Goal: Task Accomplishment & Management: Use online tool/utility

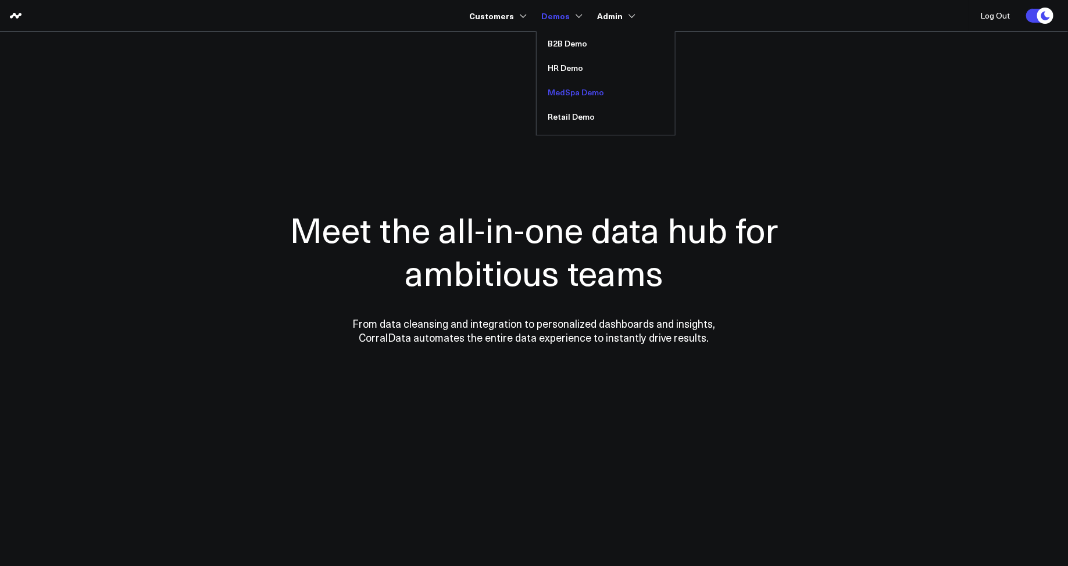
click at [562, 94] on link "MedSpa Demo" at bounding box center [606, 92] width 138 height 24
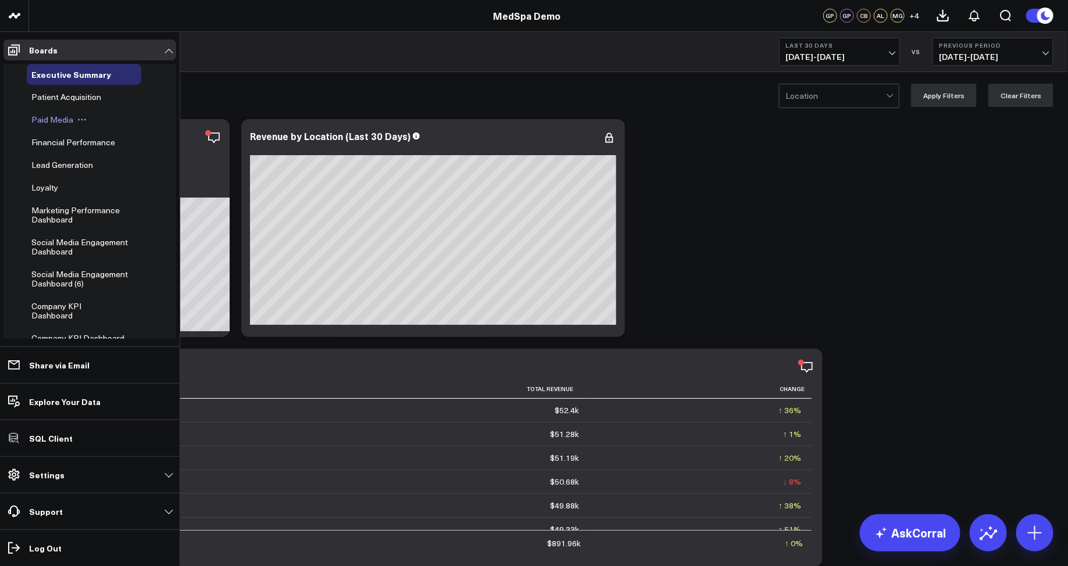
click at [49, 117] on span "Paid Media" at bounding box center [52, 119] width 42 height 11
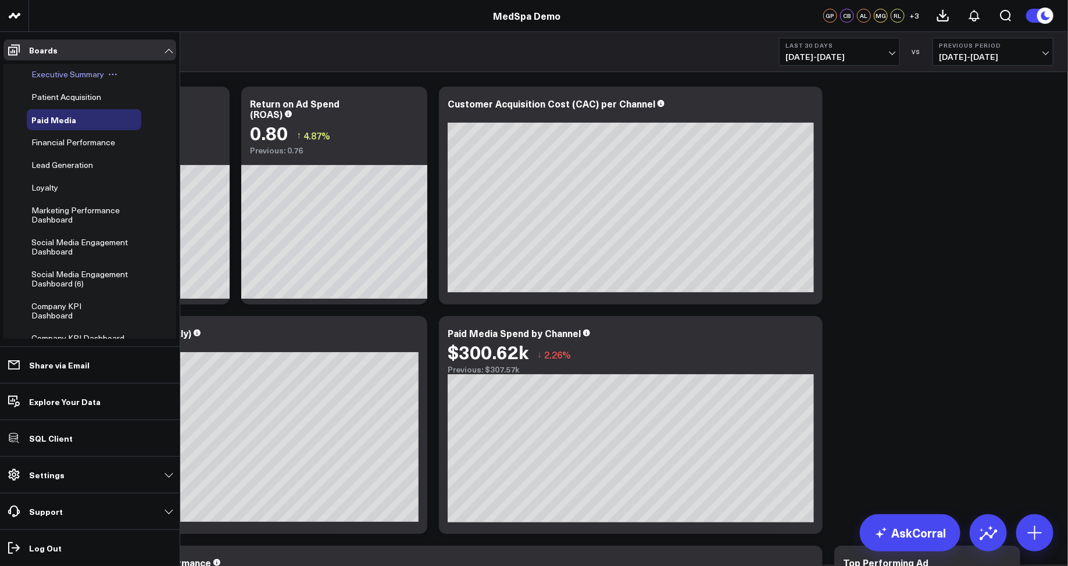
click at [44, 75] on span "Executive Summary" at bounding box center [67, 74] width 73 height 11
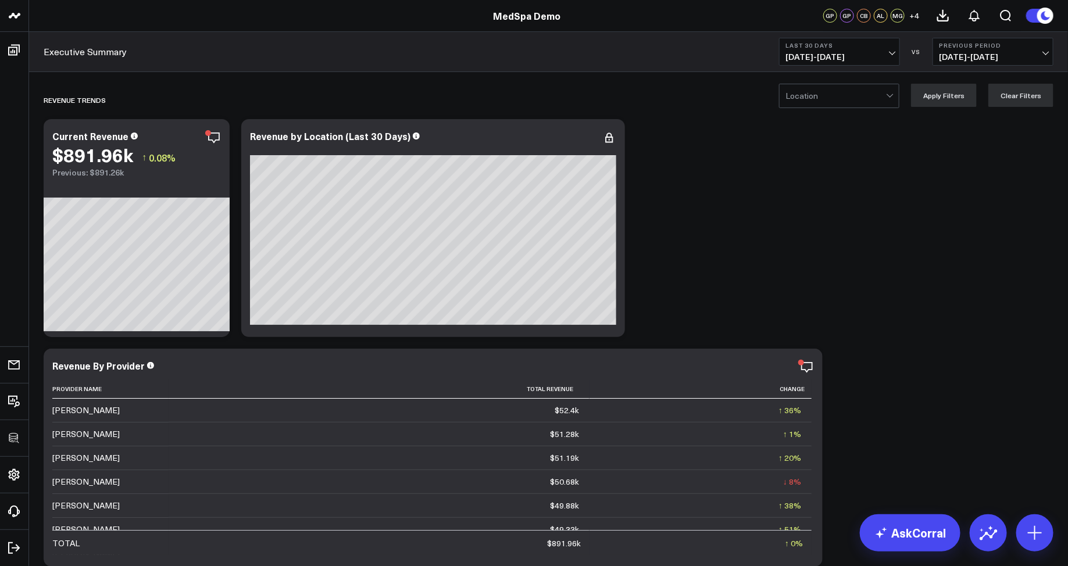
click at [801, 94] on div at bounding box center [836, 95] width 101 height 23
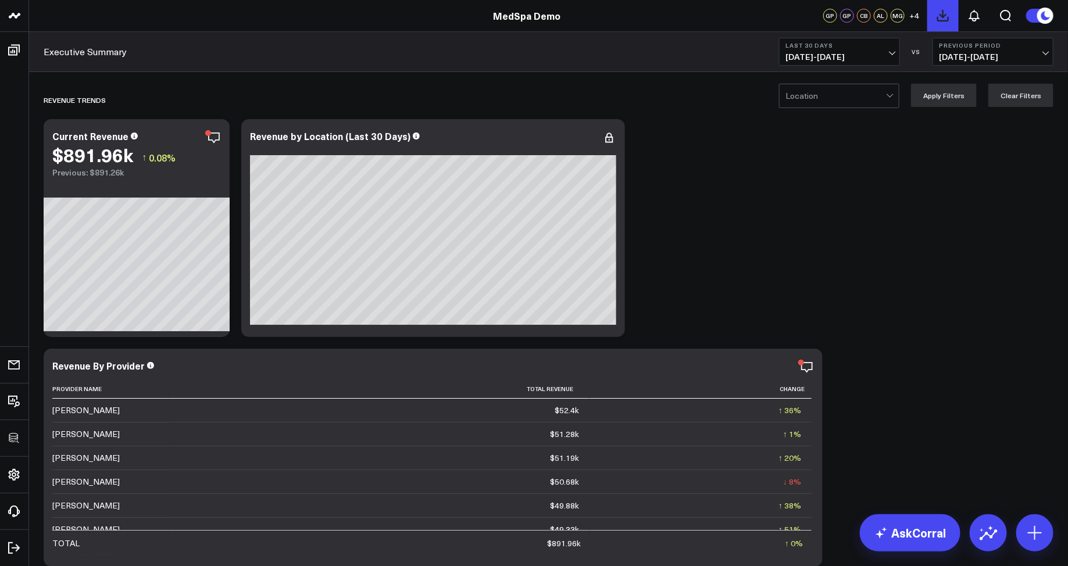
click at [947, 21] on icon at bounding box center [943, 15] width 10 height 10
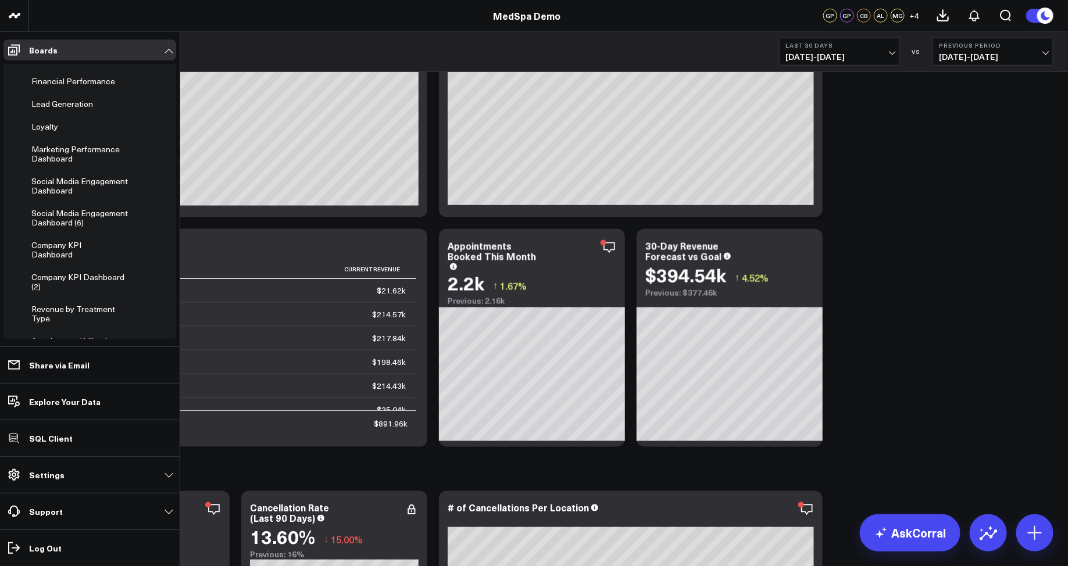
scroll to position [51, 0]
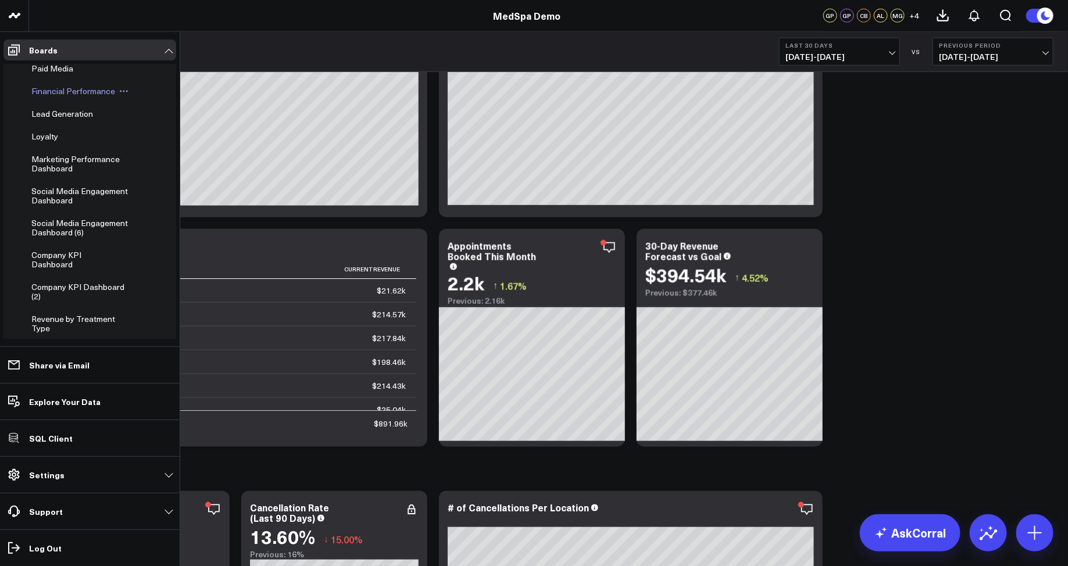
click at [56, 88] on span "Financial Performance" at bounding box center [73, 90] width 84 height 11
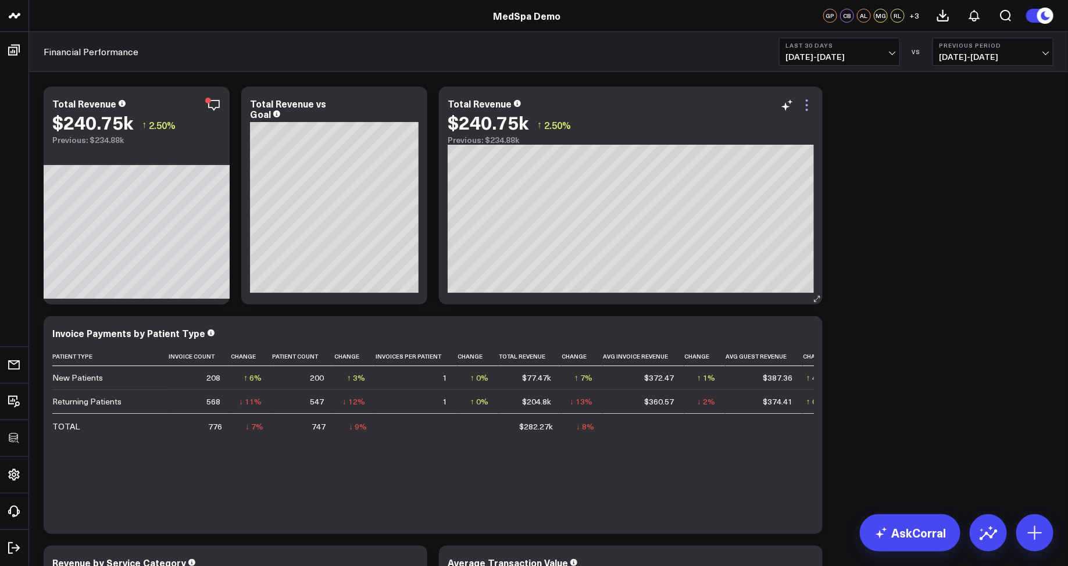
click at [811, 109] on icon at bounding box center [807, 105] width 14 height 14
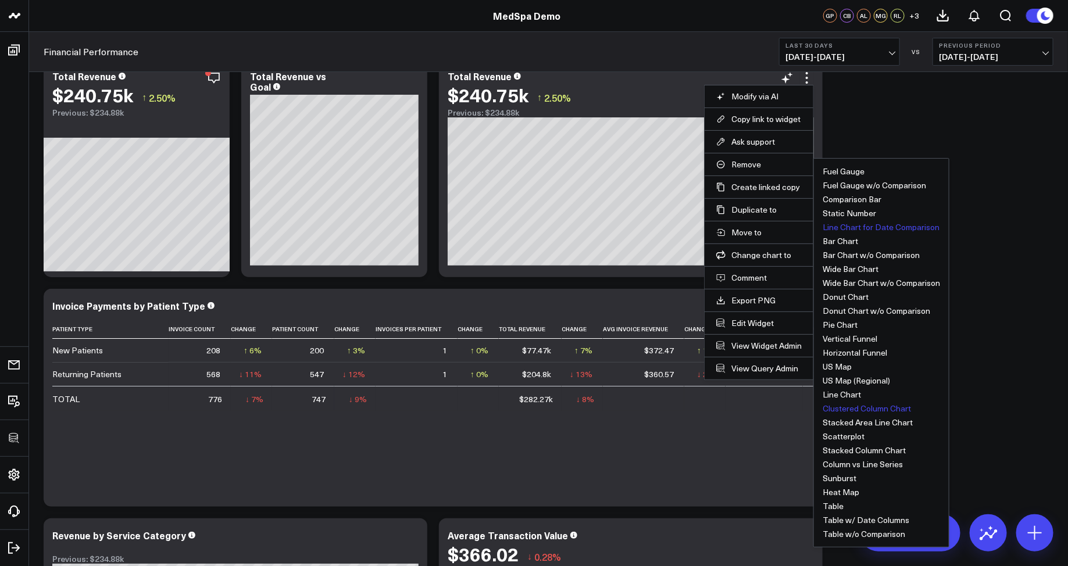
scroll to position [31, 0]
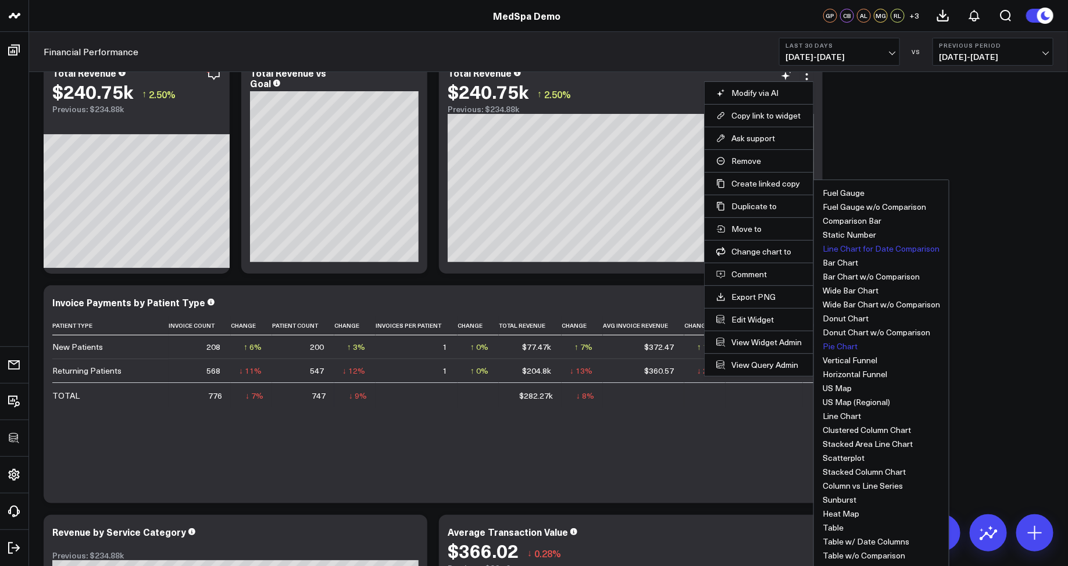
click at [847, 347] on button "Pie Chart" at bounding box center [840, 347] width 35 height 8
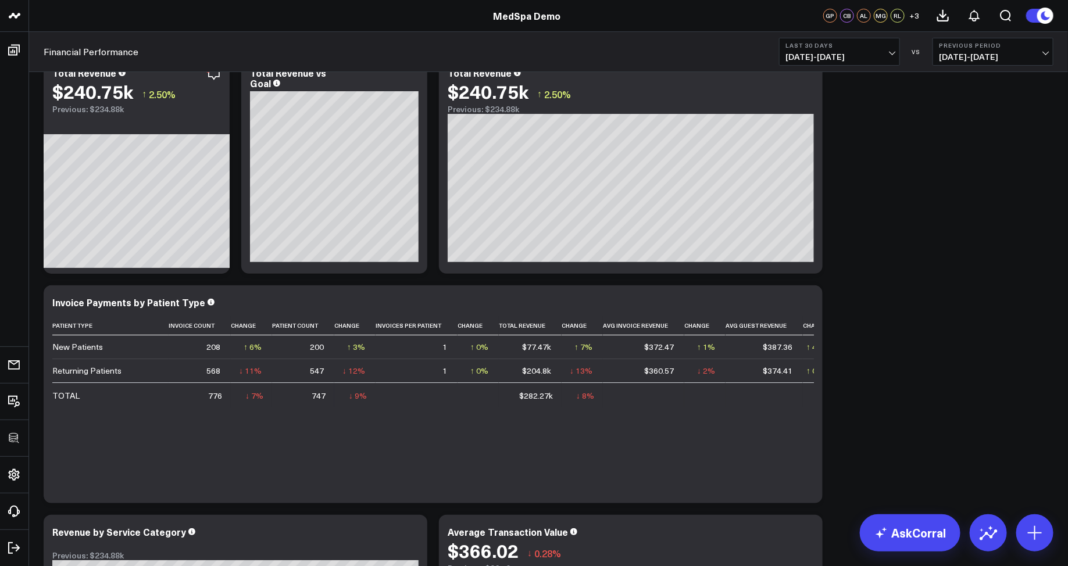
scroll to position [0, 0]
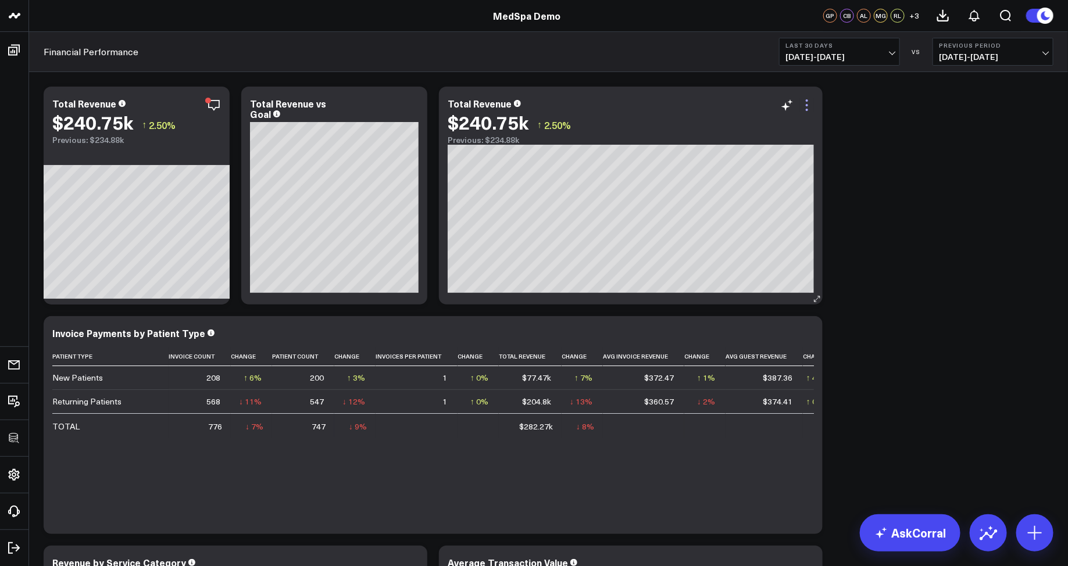
click at [811, 109] on icon at bounding box center [807, 105] width 14 height 14
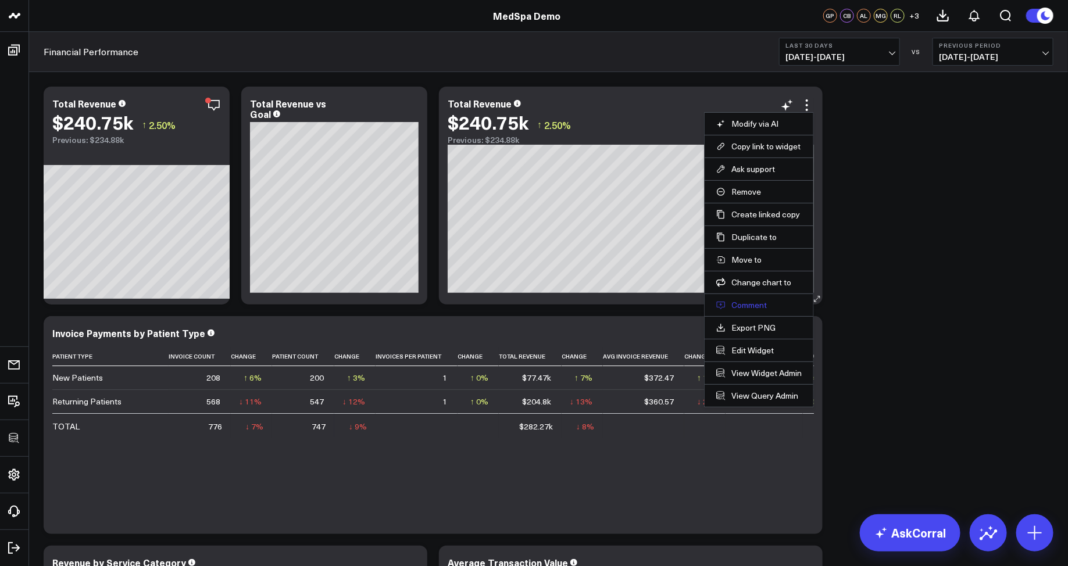
click at [762, 305] on button "Comment" at bounding box center [758, 305] width 85 height 10
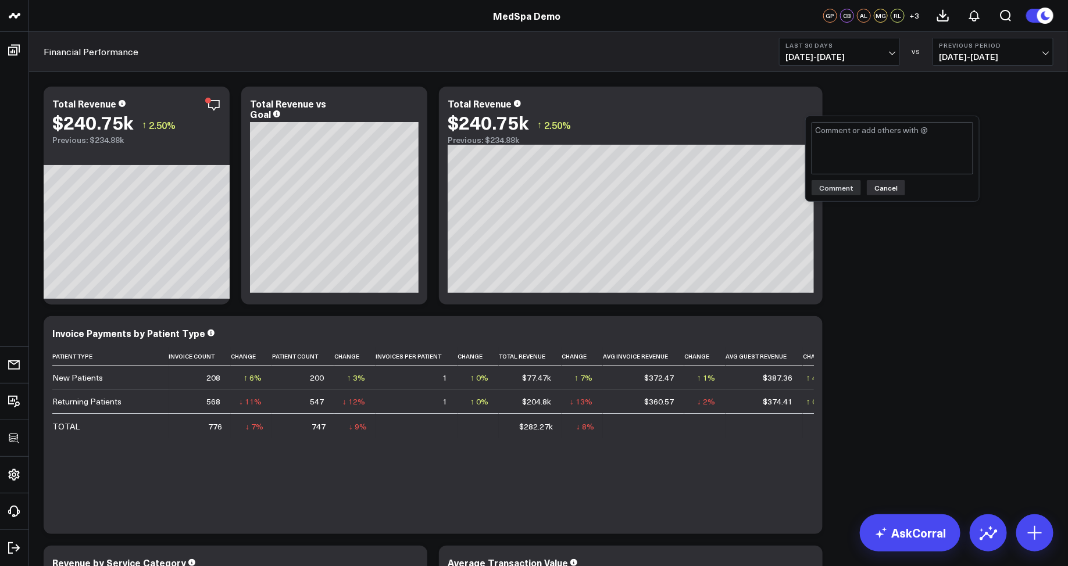
click at [872, 191] on button "Cancel" at bounding box center [886, 187] width 38 height 15
click at [805, 104] on icon at bounding box center [807, 105] width 14 height 14
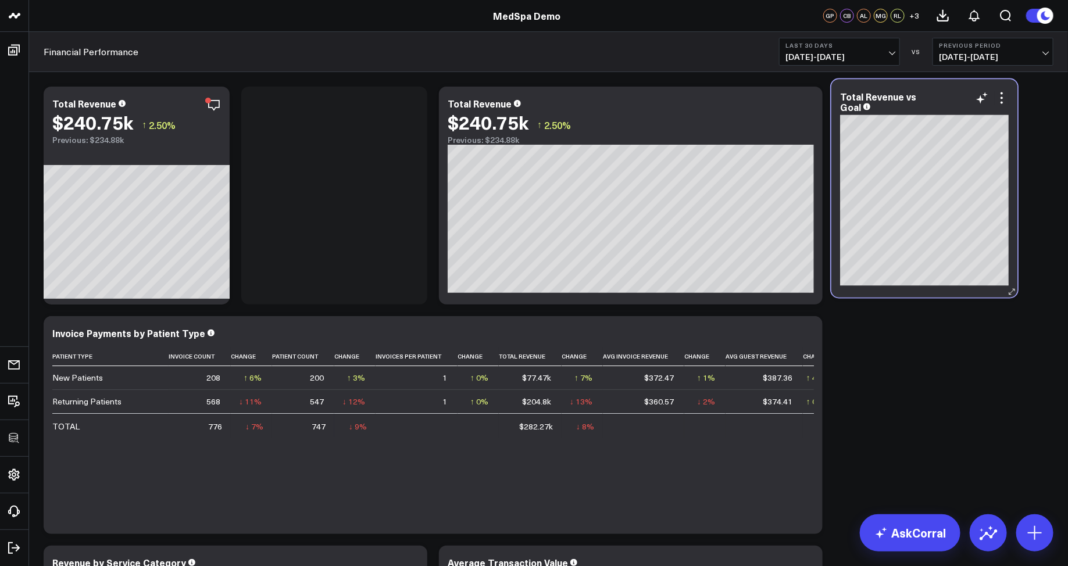
drag, startPoint x: 365, startPoint y: 97, endPoint x: 958, endPoint y: 91, distance: 593.2
click at [958, 91] on div "Total Revenue vs Goal [#c8c8fa fontSize:9px][/] [#fff fontSize:16px][/] [#c8c8f…" at bounding box center [925, 189] width 186 height 218
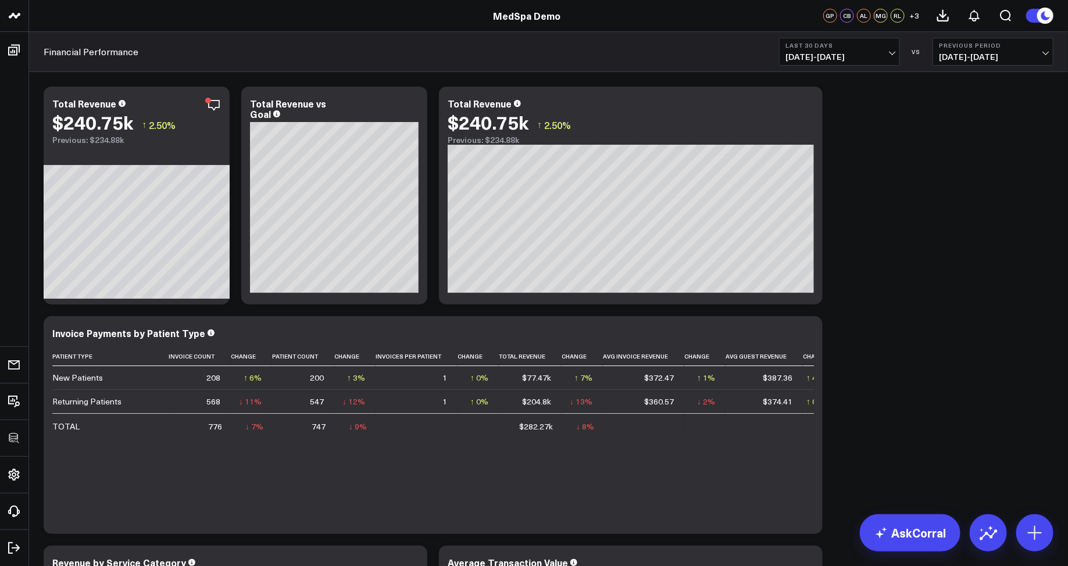
drag, startPoint x: 307, startPoint y: 100, endPoint x: 873, endPoint y: 279, distance: 593.3
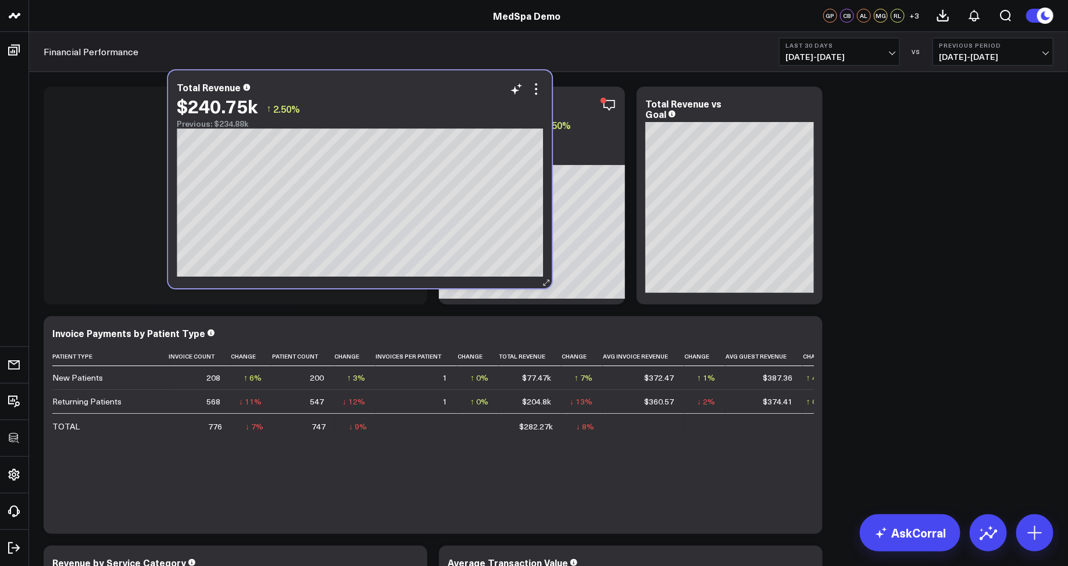
drag, startPoint x: 573, startPoint y: 99, endPoint x: 304, endPoint y: 83, distance: 269.8
click at [304, 83] on div "Total Revenue" at bounding box center [360, 87] width 366 height 10
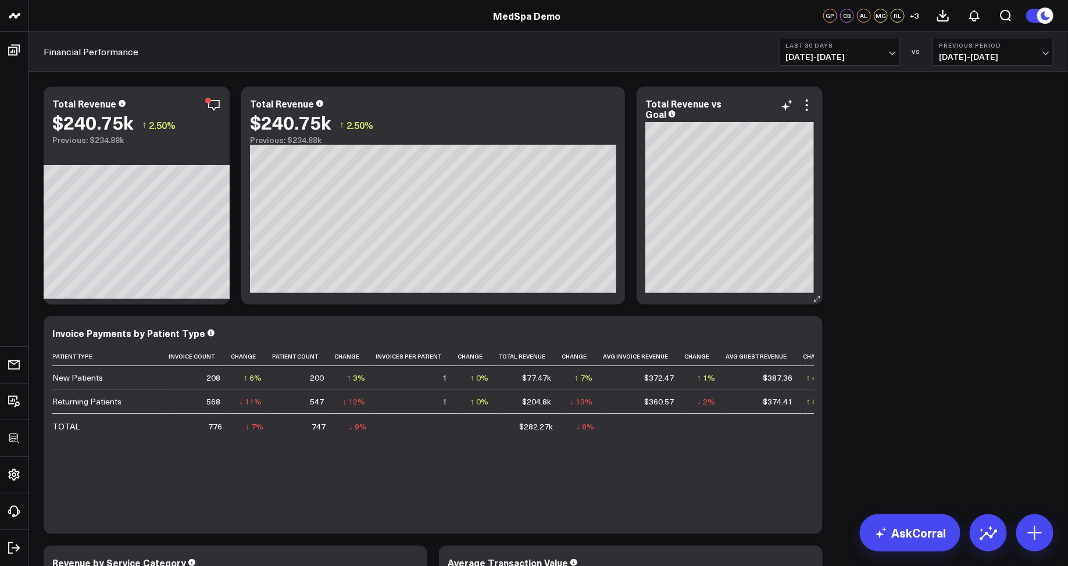
click at [809, 115] on div "Total Revenue vs Goal" at bounding box center [730, 108] width 169 height 21
click at [809, 108] on icon at bounding box center [807, 105] width 14 height 14
click at [894, 537] on link "AskCorral" at bounding box center [910, 533] width 101 height 37
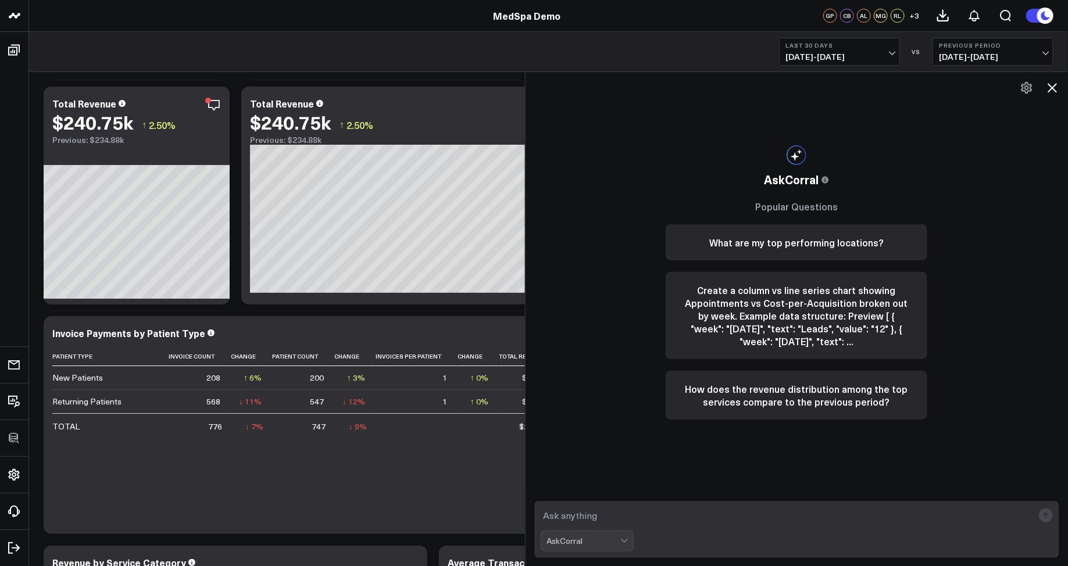
click at [562, 518] on textarea at bounding box center [787, 515] width 493 height 21
click at [772, 244] on button "What are my top performing locations?" at bounding box center [797, 242] width 262 height 36
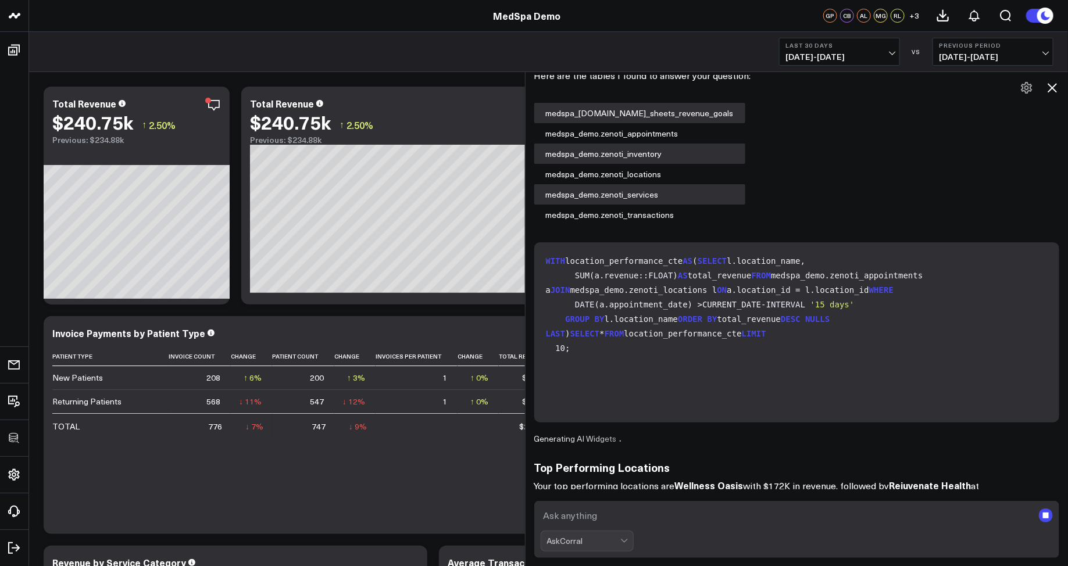
scroll to position [102, 0]
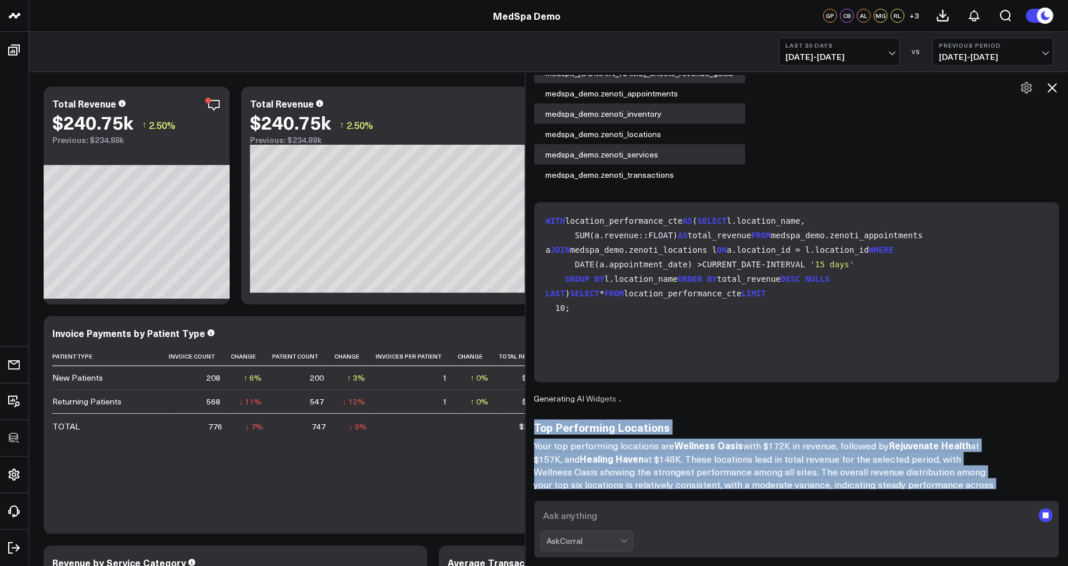
drag, startPoint x: 534, startPoint y: 430, endPoint x: 975, endPoint y: 498, distance: 445.5
click at [975, 498] on div "L What are my top performing locations? AskCorral This feature is experimental,…" at bounding box center [797, 319] width 543 height 495
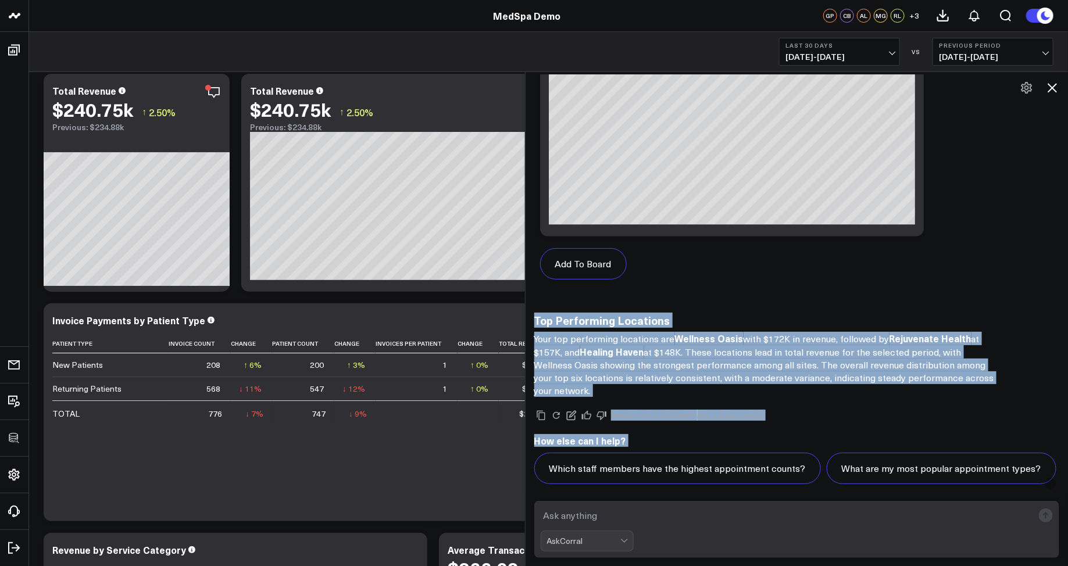
scroll to position [1063, 0]
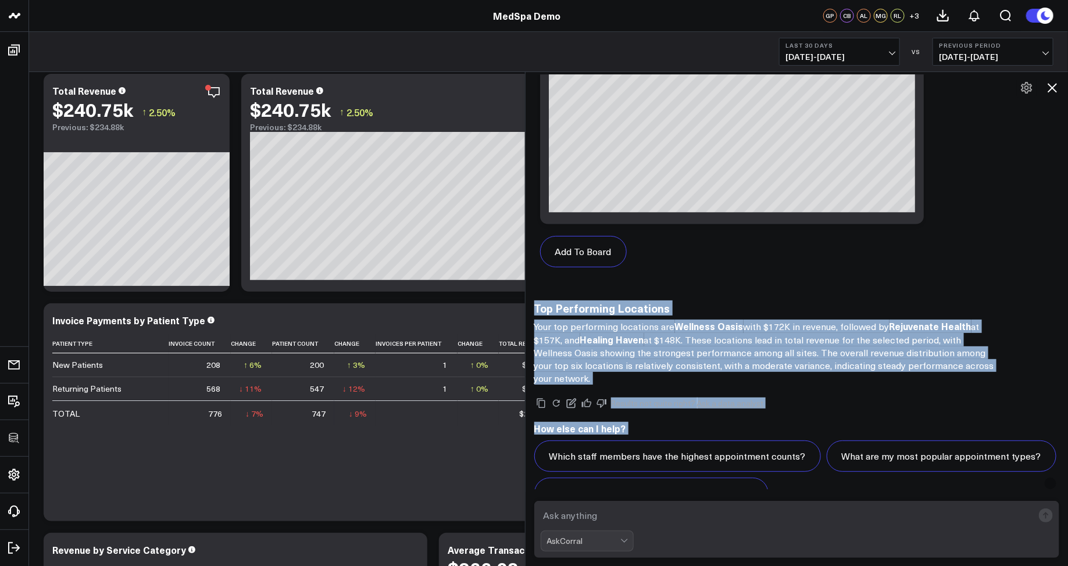
click at [652, 336] on p "Your top performing locations are Wellness Oasis with $172K in revenue, followe…" at bounding box center [766, 352] width 465 height 65
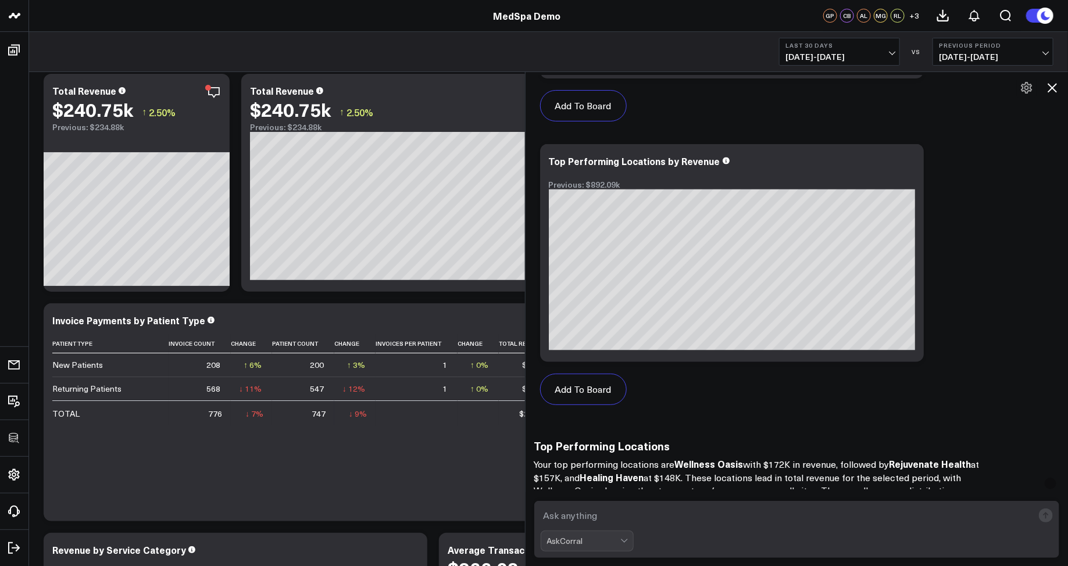
scroll to position [921, 0]
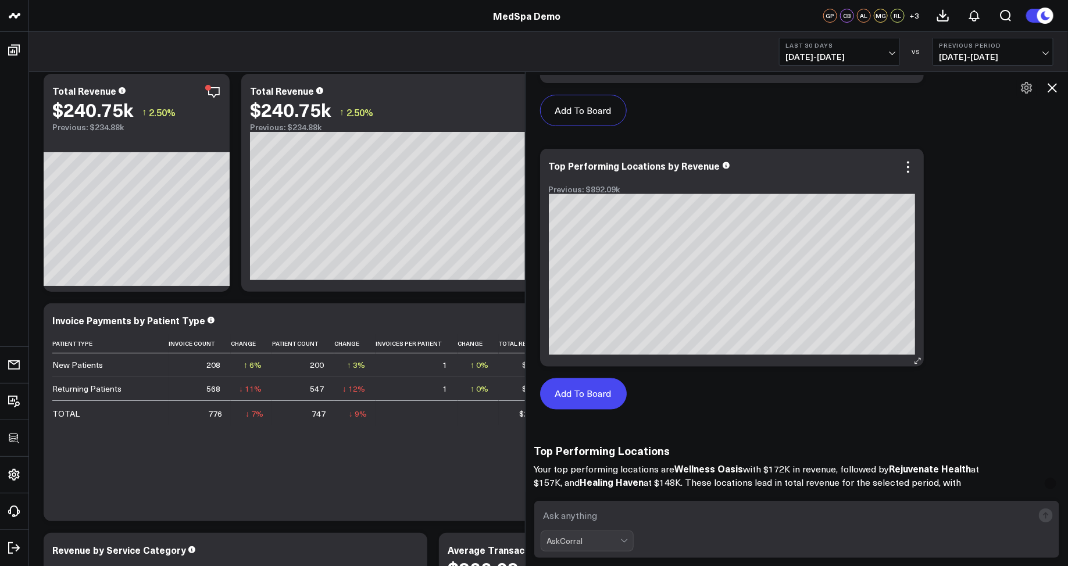
click at [572, 397] on button "Add To Board" at bounding box center [583, 394] width 87 height 31
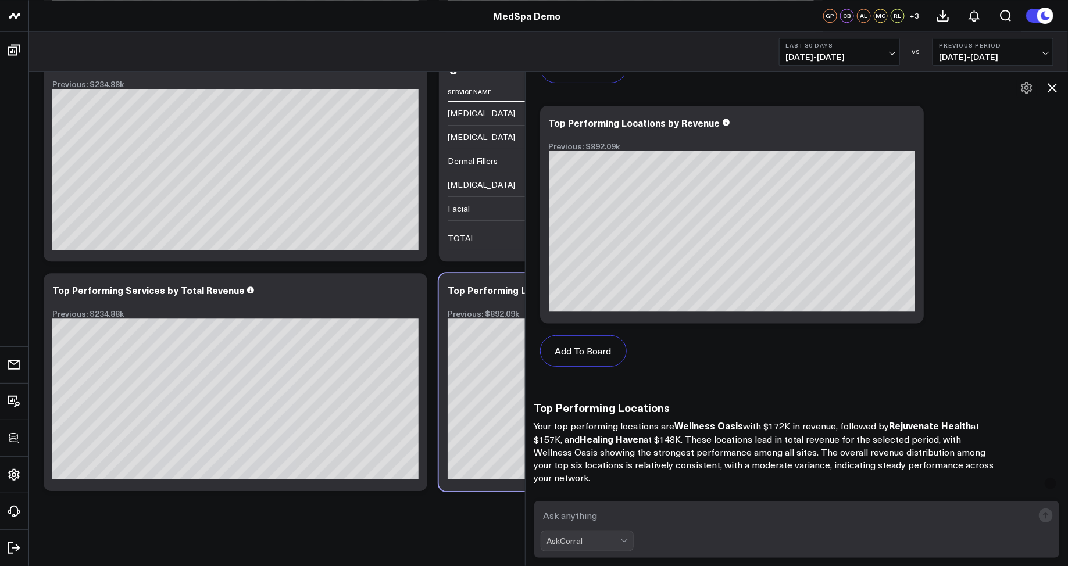
scroll to position [1079, 0]
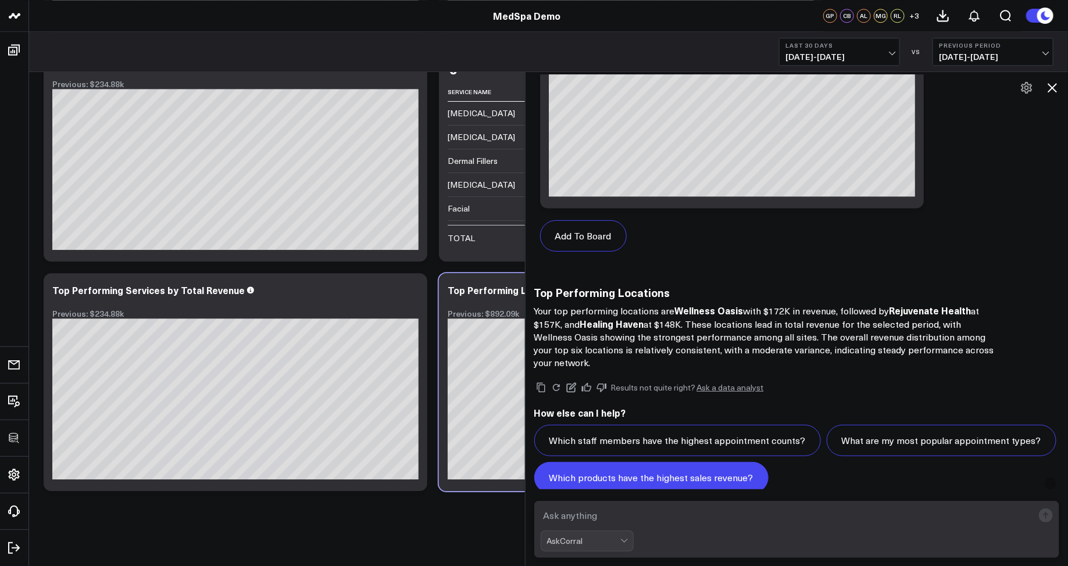
click at [688, 463] on button "Which products have the highest sales revenue?" at bounding box center [651, 477] width 234 height 31
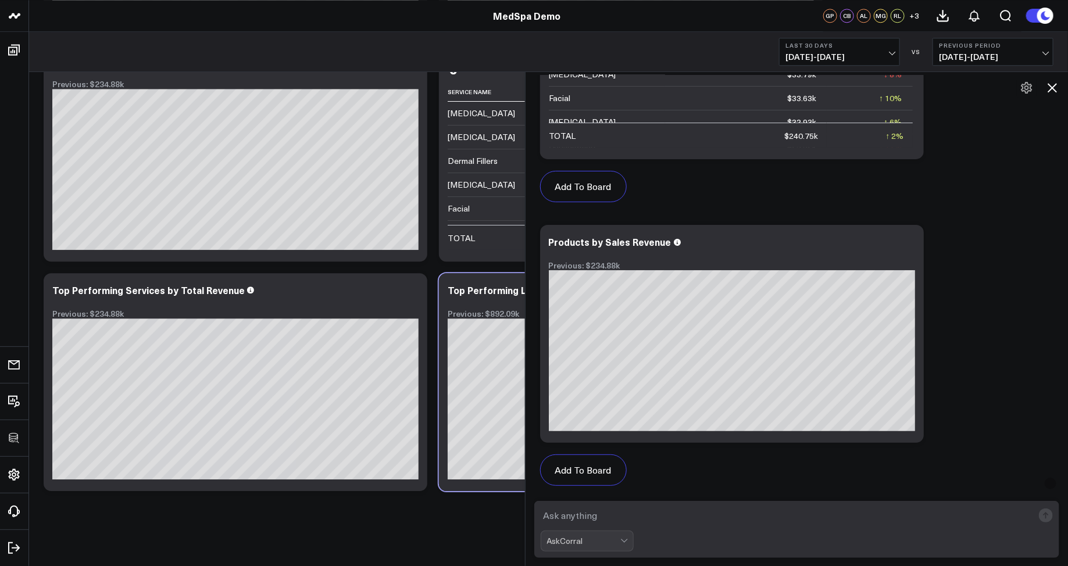
scroll to position [2216, 0]
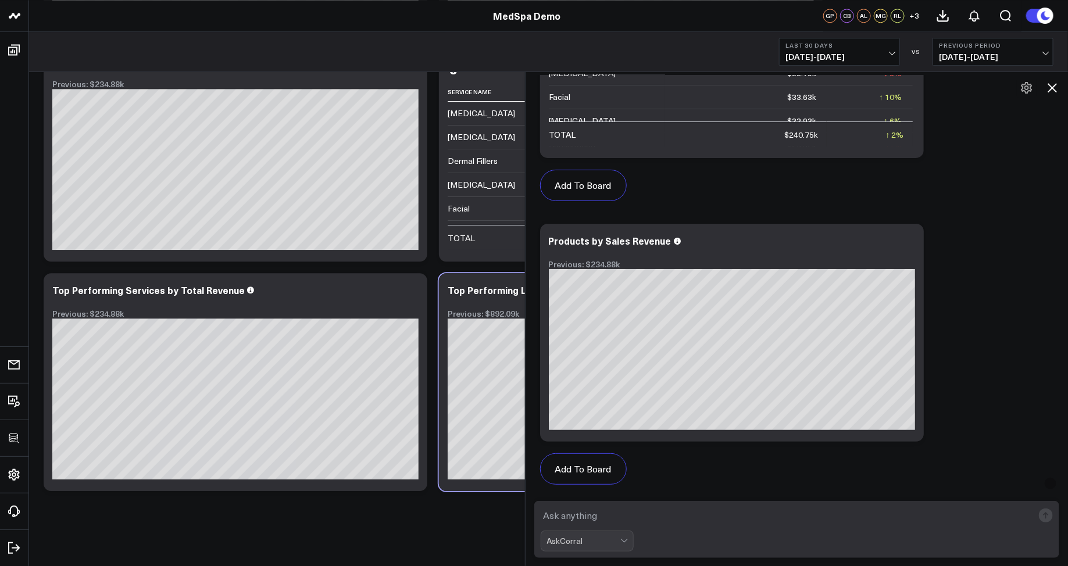
click at [1054, 92] on icon at bounding box center [1053, 88] width 14 height 14
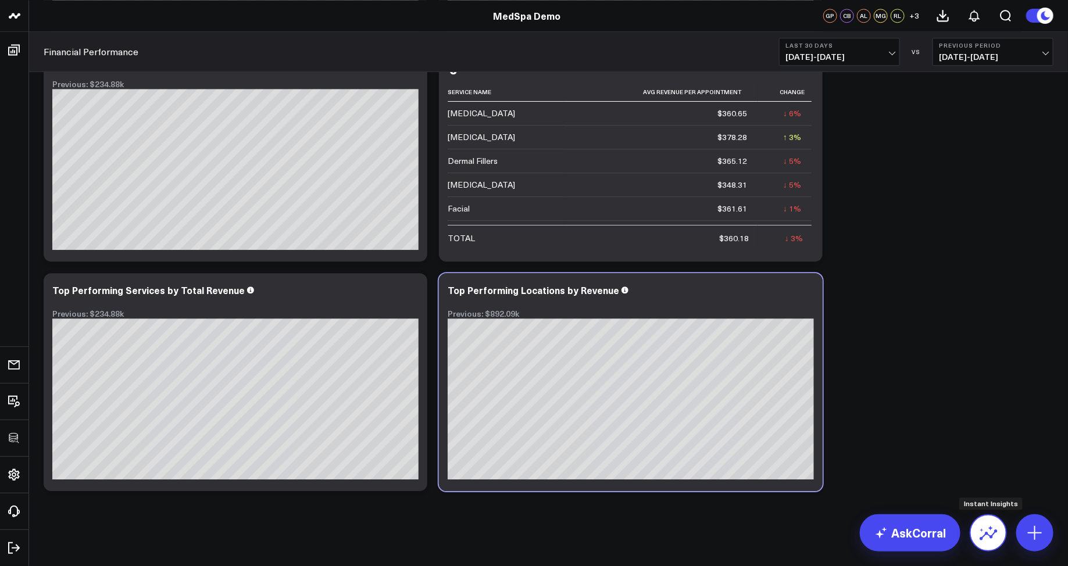
click at [985, 530] on icon at bounding box center [988, 533] width 19 height 19
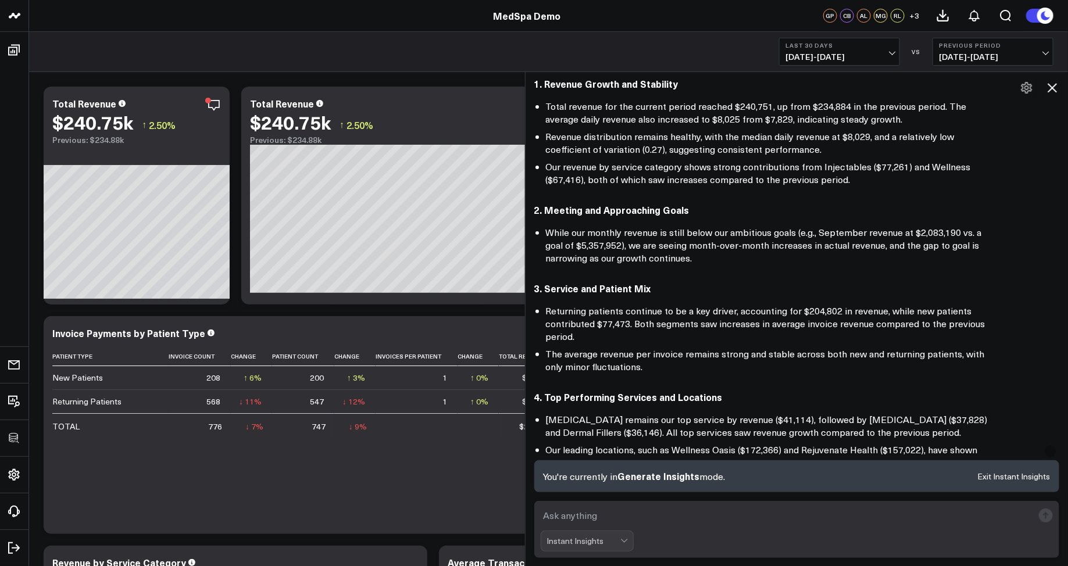
scroll to position [0, 0]
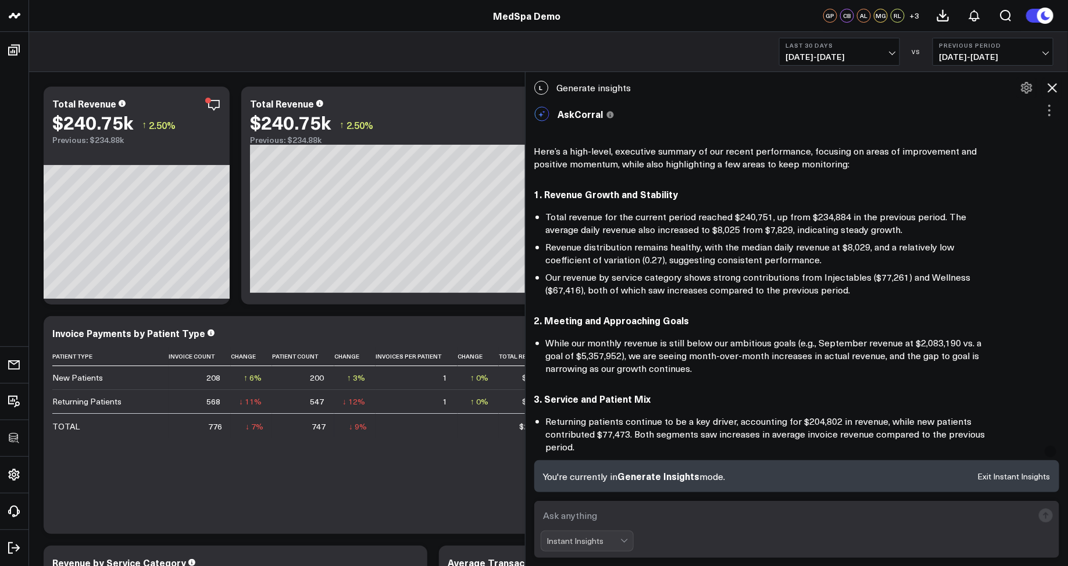
click at [1058, 91] on icon at bounding box center [1053, 88] width 14 height 14
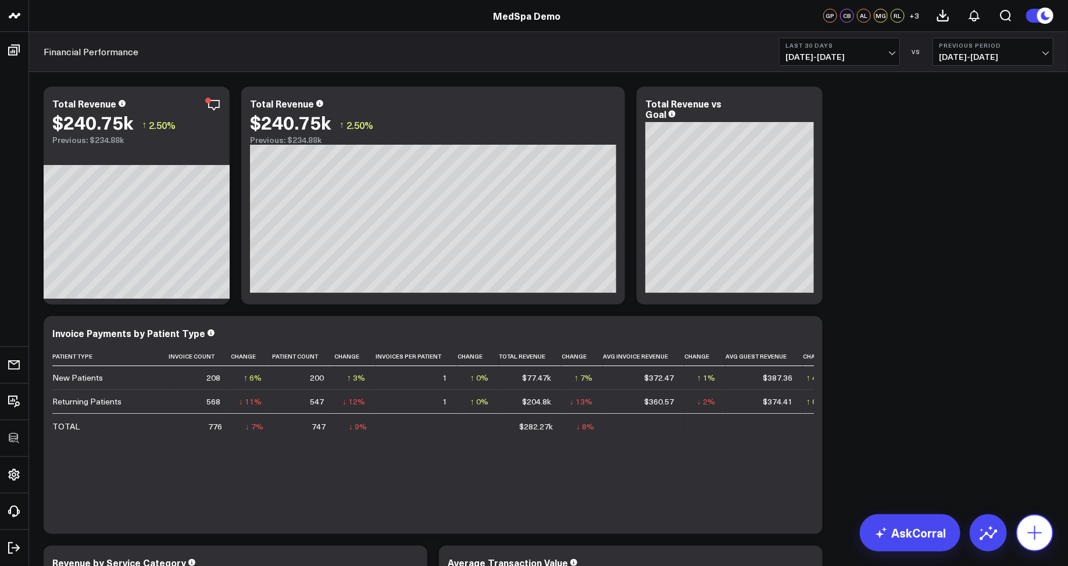
click at [1033, 534] on icon at bounding box center [1035, 533] width 19 height 19
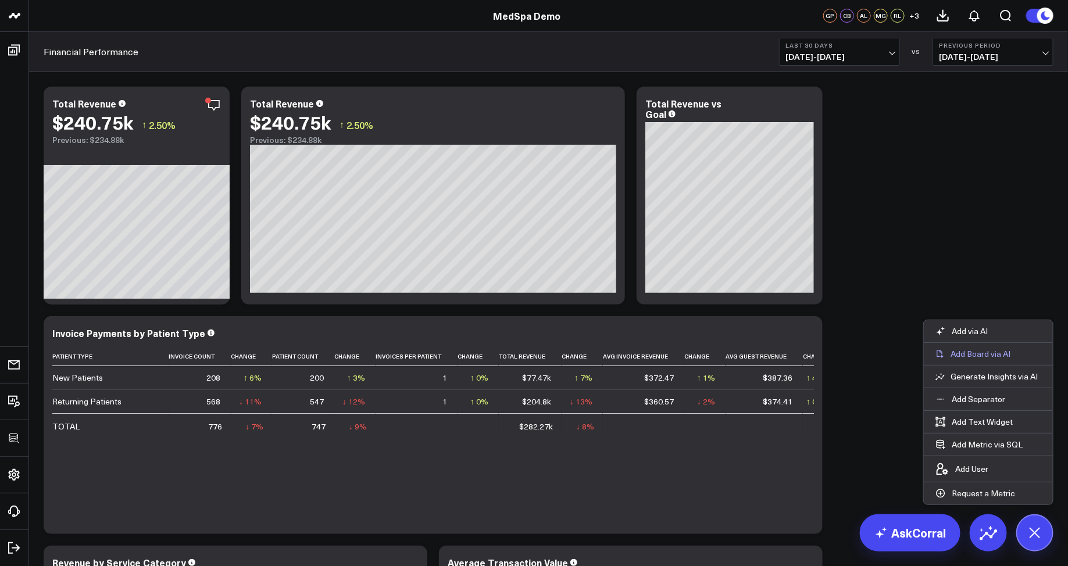
click at [964, 358] on p "Add Board via AI" at bounding box center [981, 354] width 60 height 10
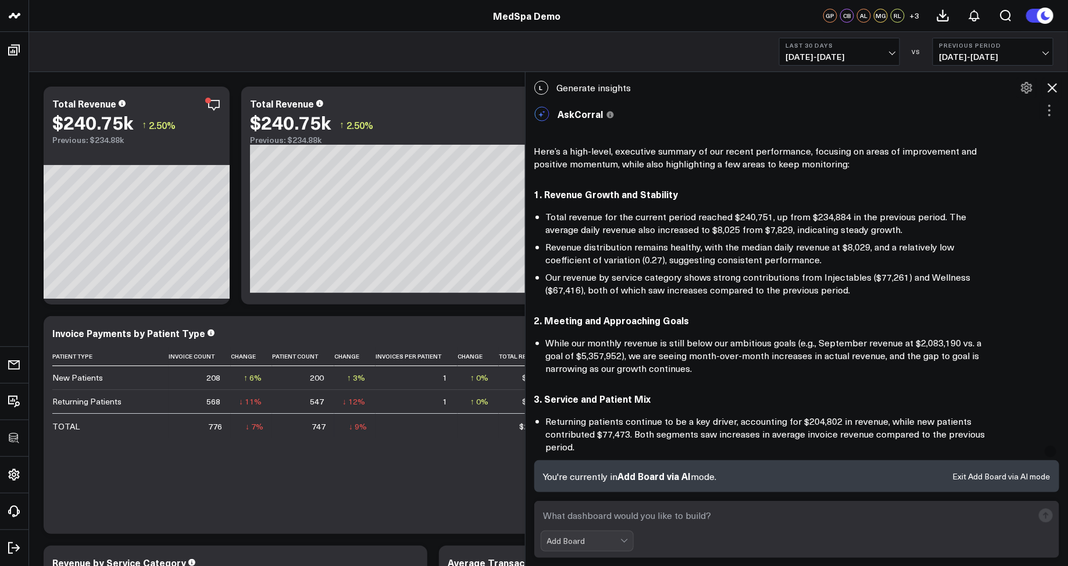
click at [705, 527] on form "Add Board" at bounding box center [797, 529] width 526 height 57
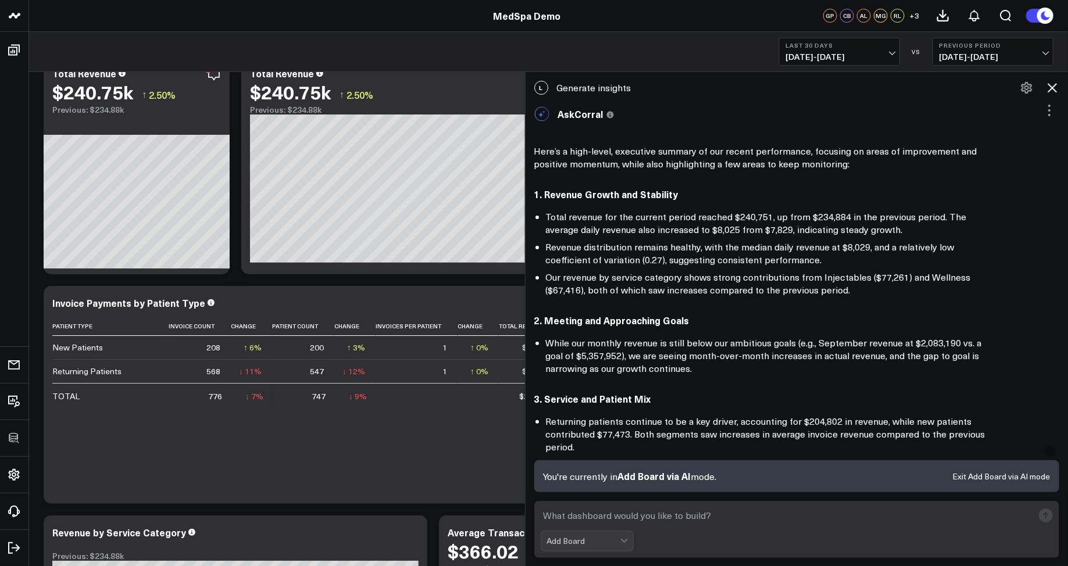
scroll to position [32, 0]
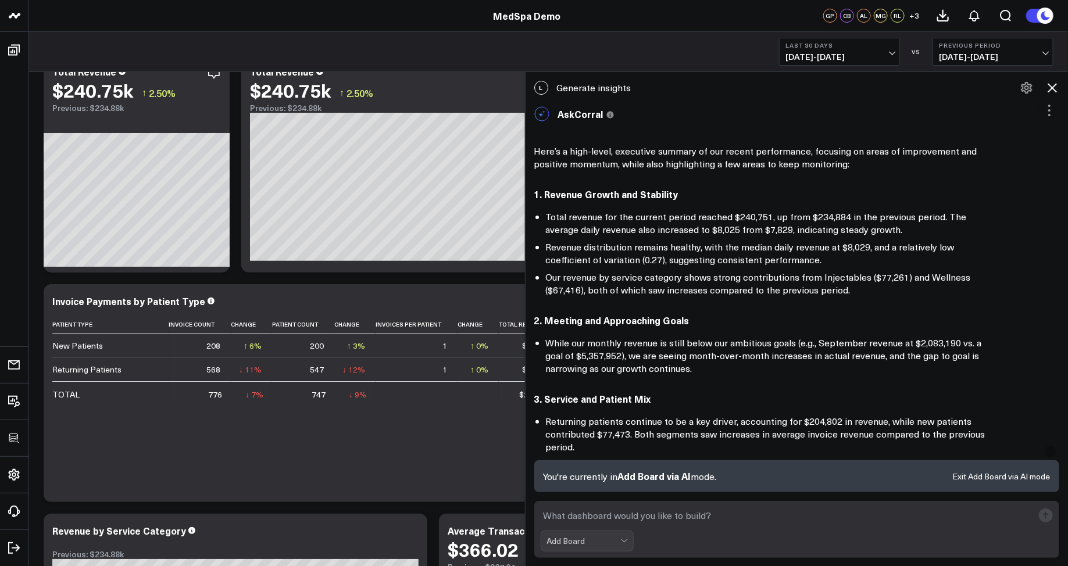
click at [681, 508] on textarea at bounding box center [787, 515] width 493 height 21
type textarea "build me a paid media performance dashboard"
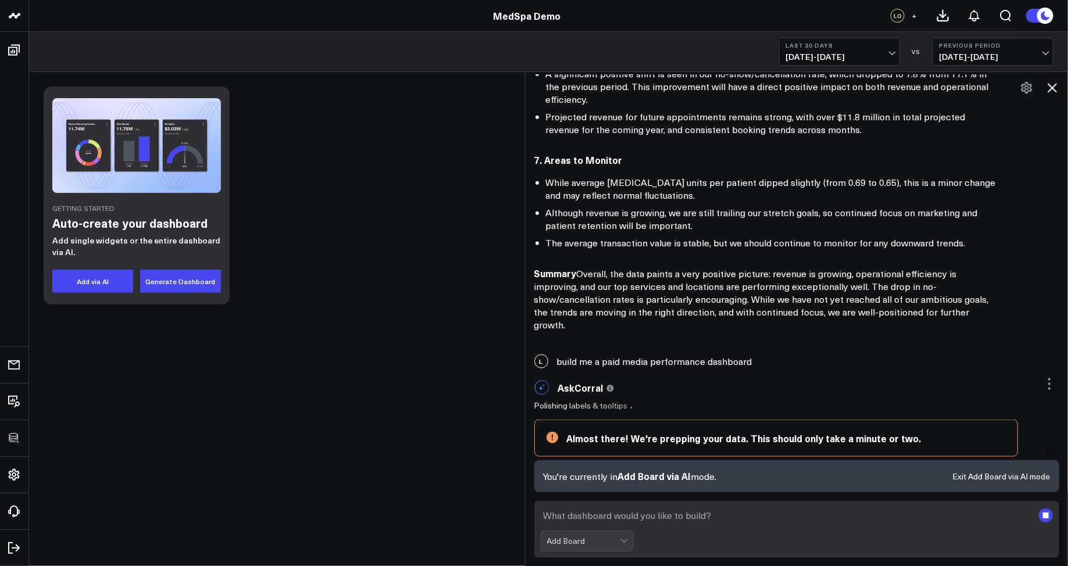
scroll to position [691, 0]
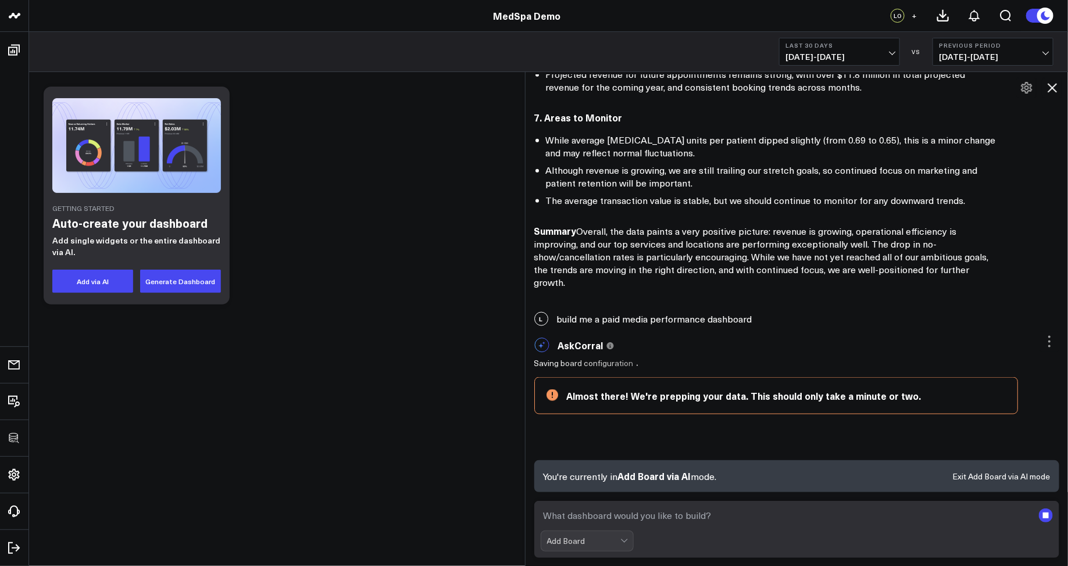
click at [1044, 19] on icon at bounding box center [1046, 15] width 9 height 9
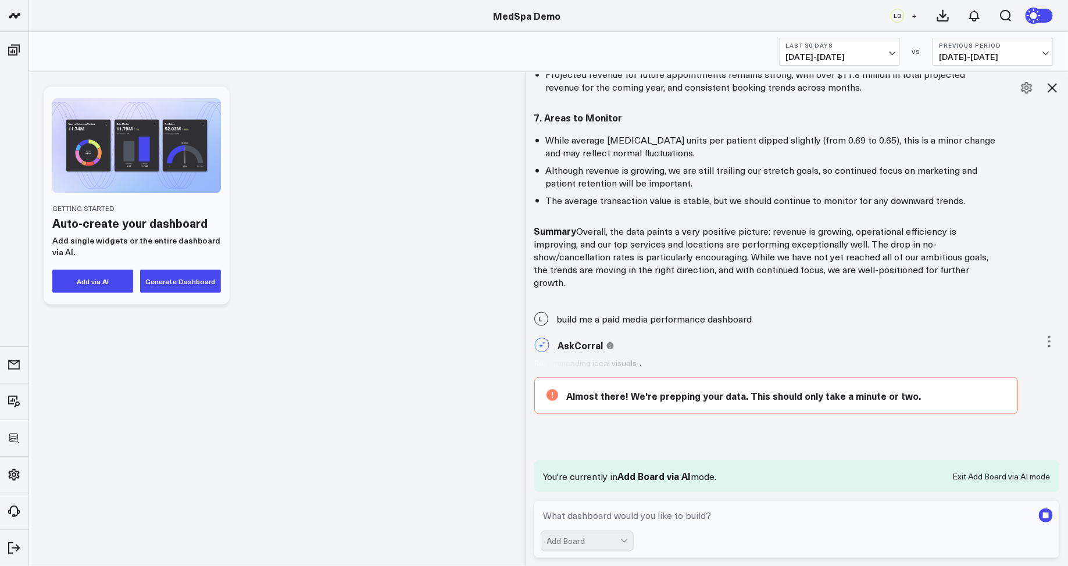
click at [1035, 18] on icon at bounding box center [1035, 15] width 9 height 9
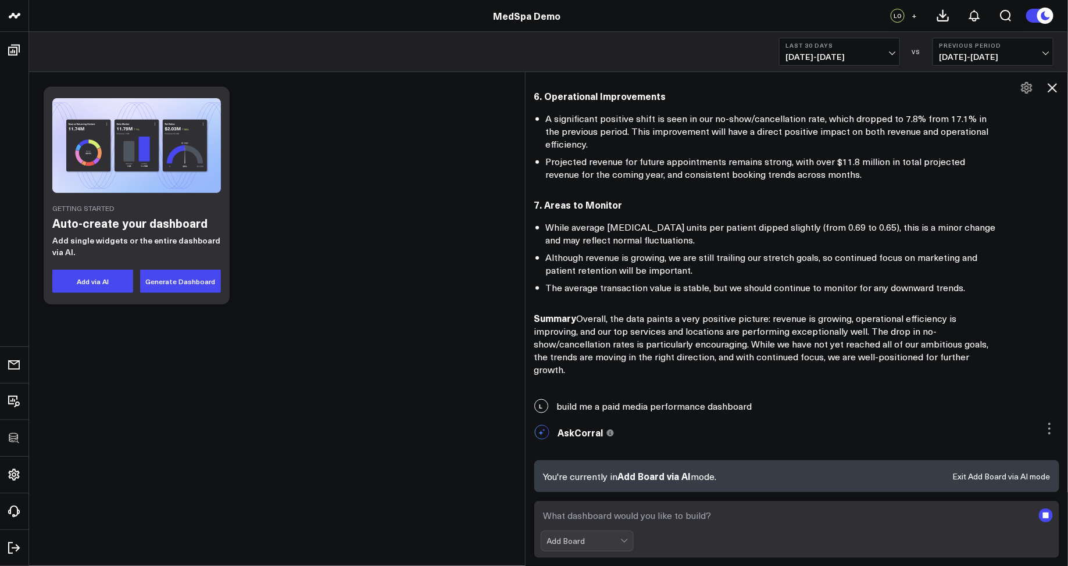
scroll to position [616, 0]
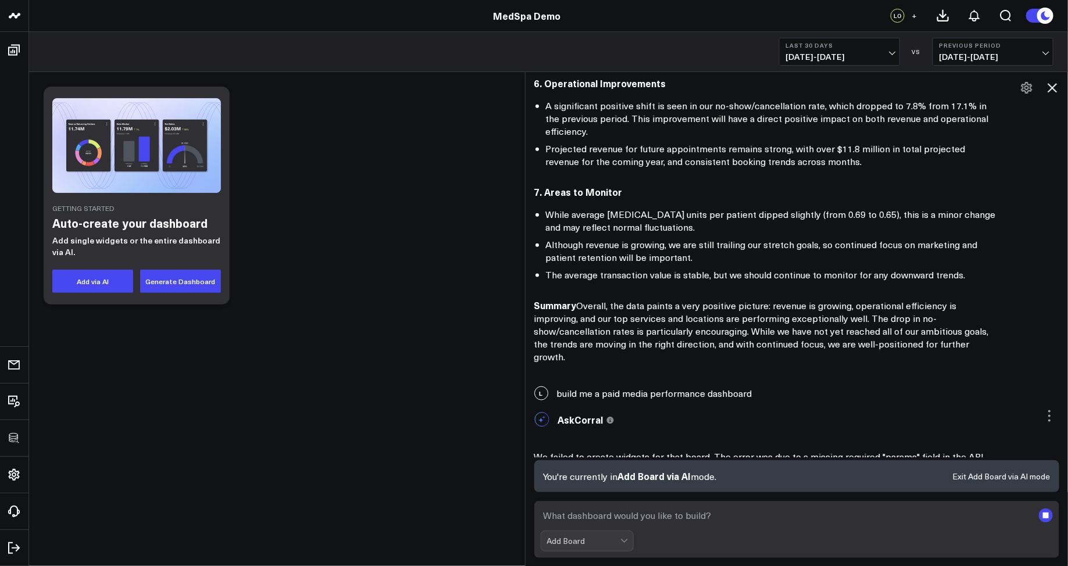
click at [1043, 19] on icon at bounding box center [1046, 15] width 9 height 9
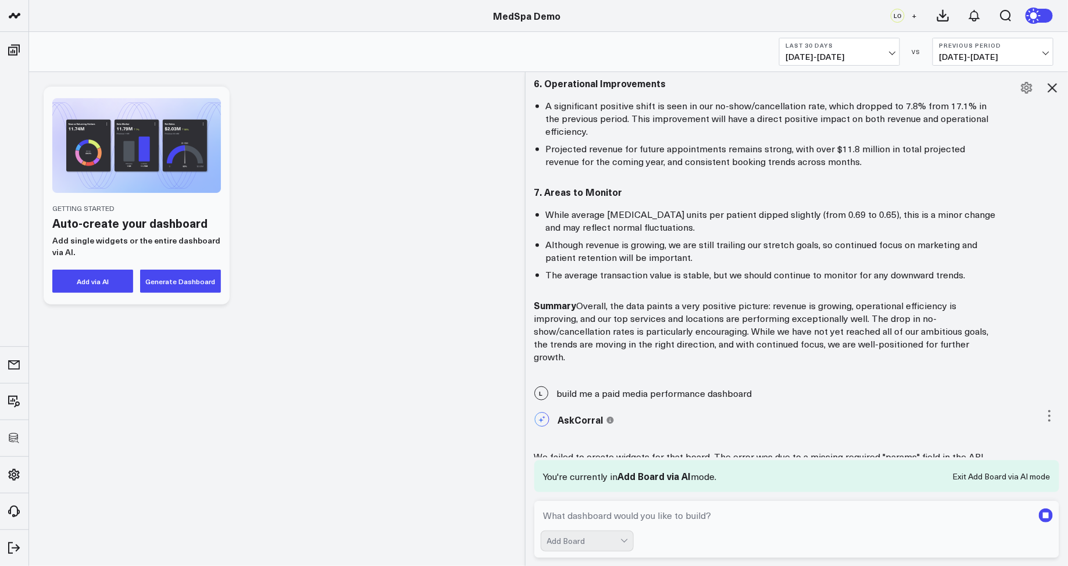
click at [1043, 19] on icon at bounding box center [1036, 15] width 21 height 21
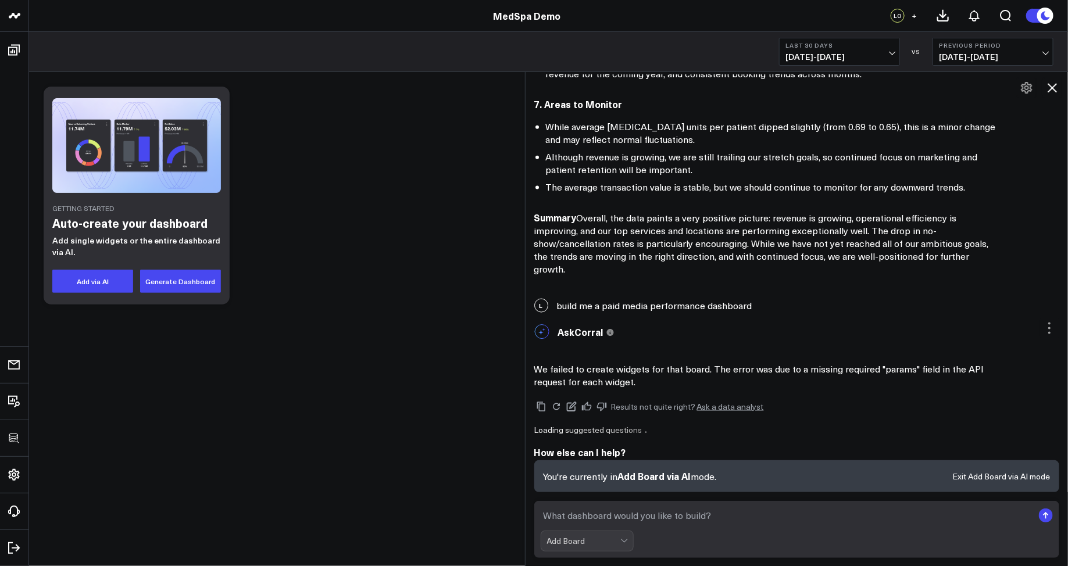
click at [1043, 19] on icon at bounding box center [1046, 15] width 9 height 9
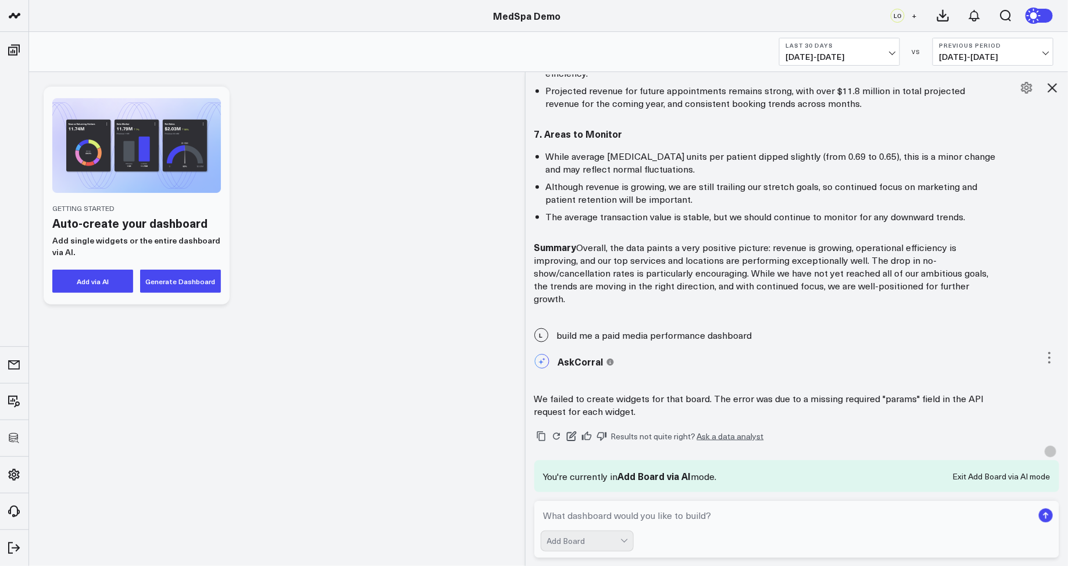
scroll to position [683, 0]
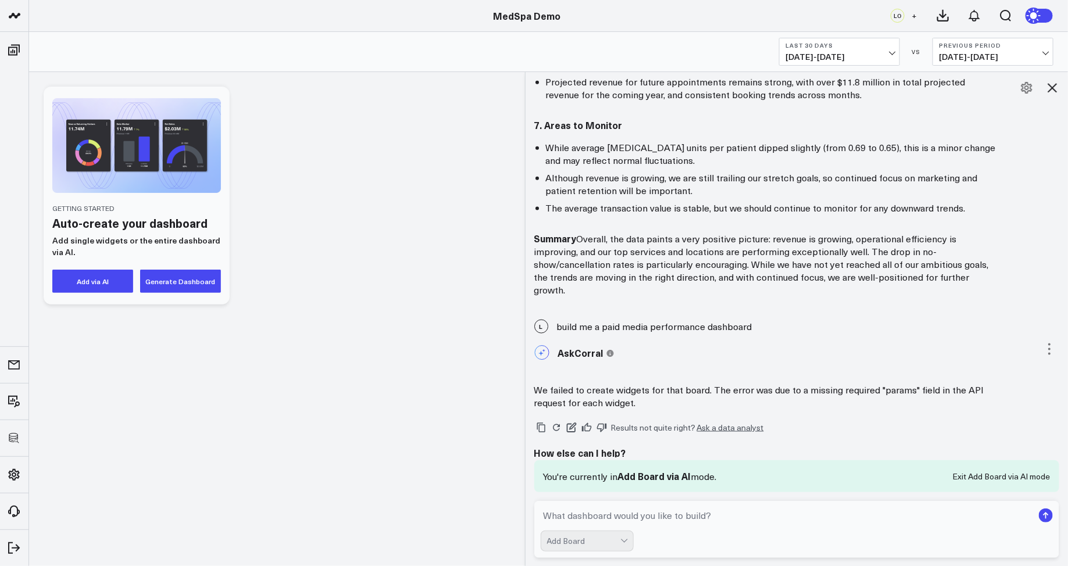
click at [741, 384] on p "We failed to create widgets for that board. The error was due to a missing requ…" at bounding box center [766, 397] width 465 height 26
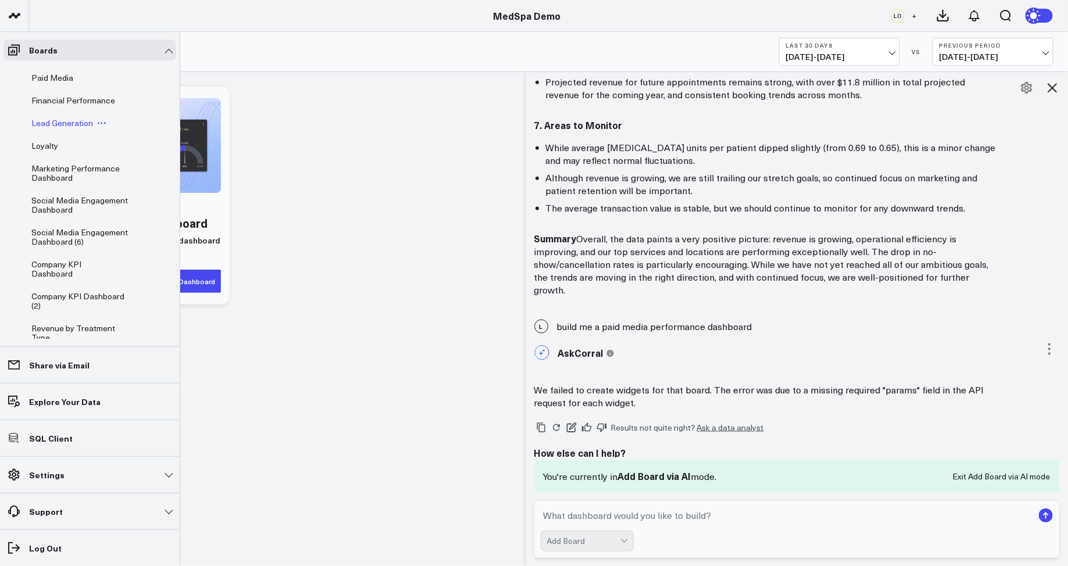
scroll to position [0, 0]
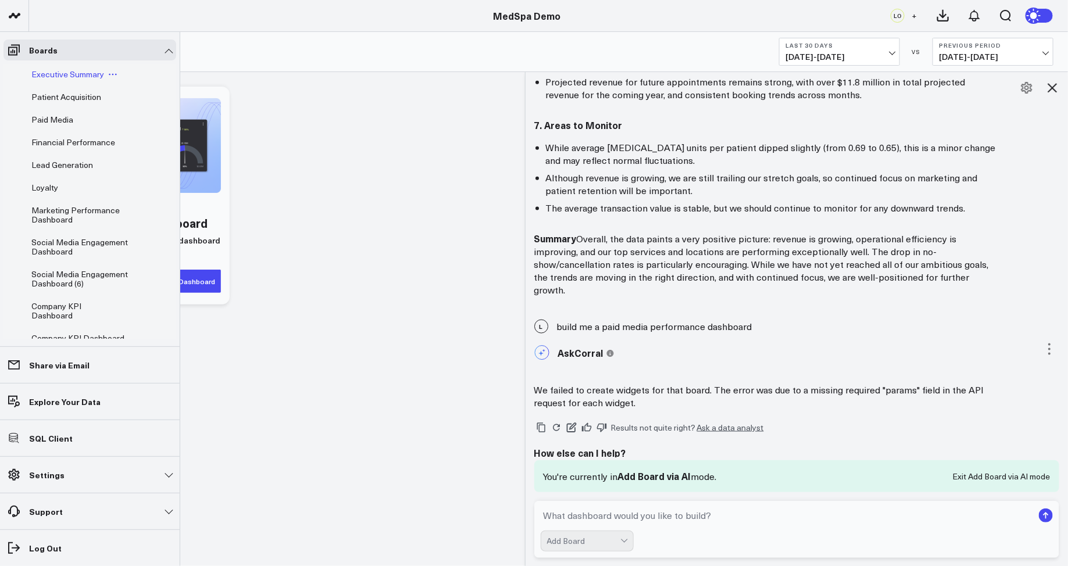
click at [48, 76] on span "Executive Summary" at bounding box center [67, 74] width 73 height 11
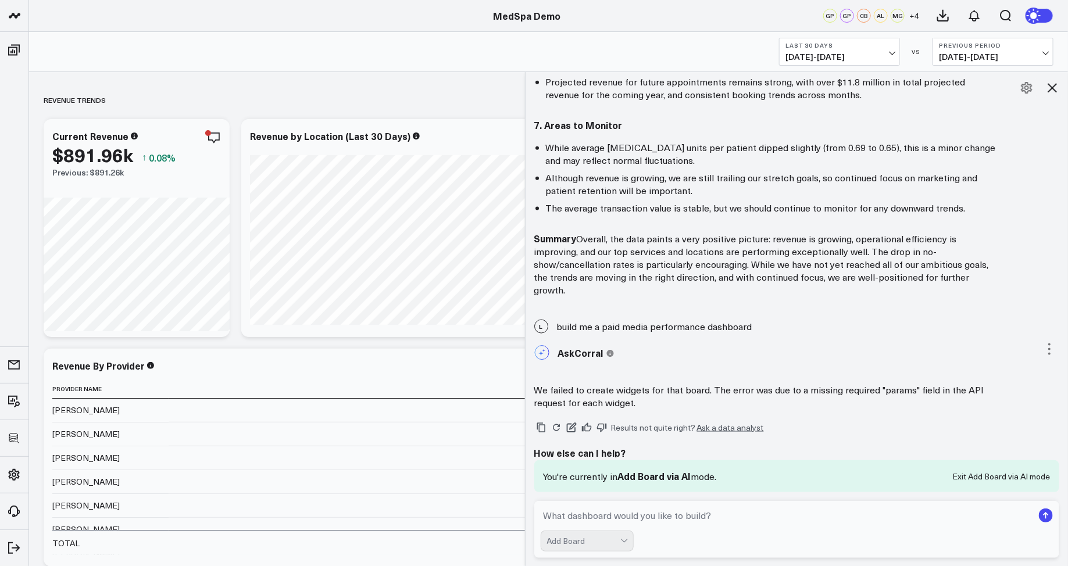
click at [1051, 84] on icon at bounding box center [1052, 87] width 9 height 9
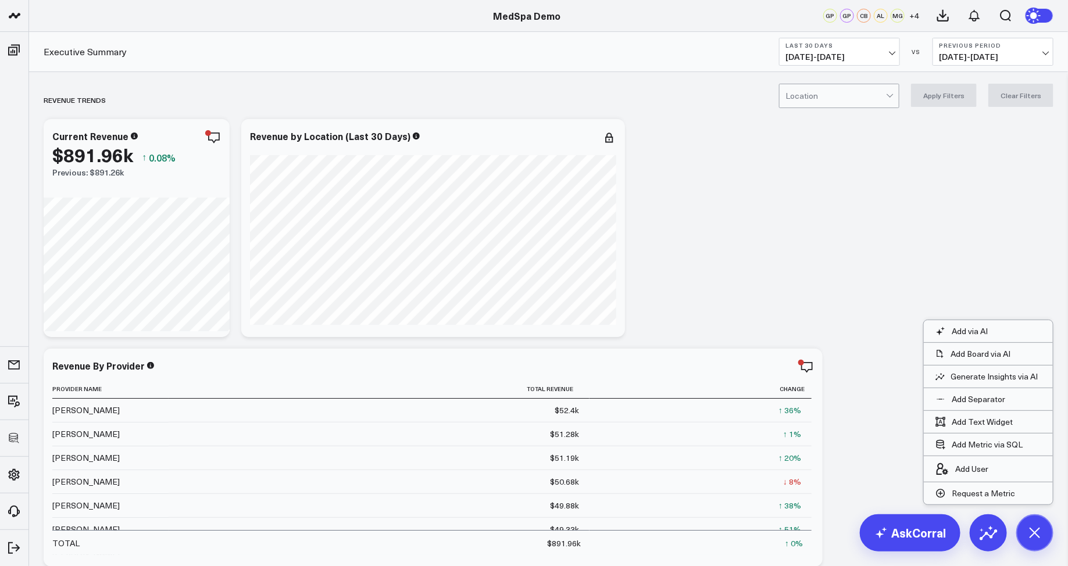
scroll to position [652, 0]
click at [1038, 15] on icon at bounding box center [1035, 15] width 13 height 13
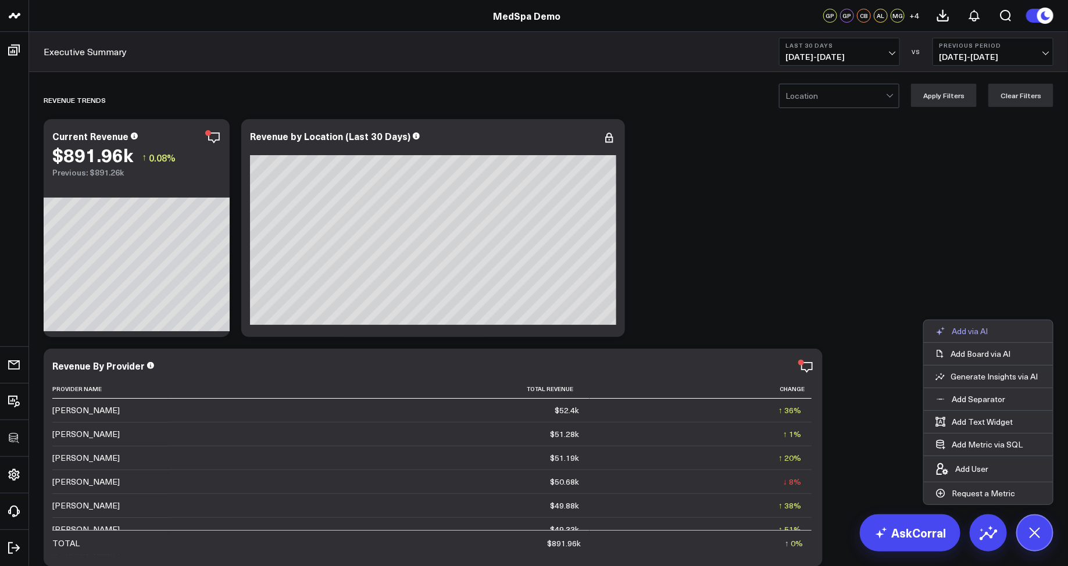
click at [967, 325] on button "Add via AI" at bounding box center [962, 331] width 76 height 22
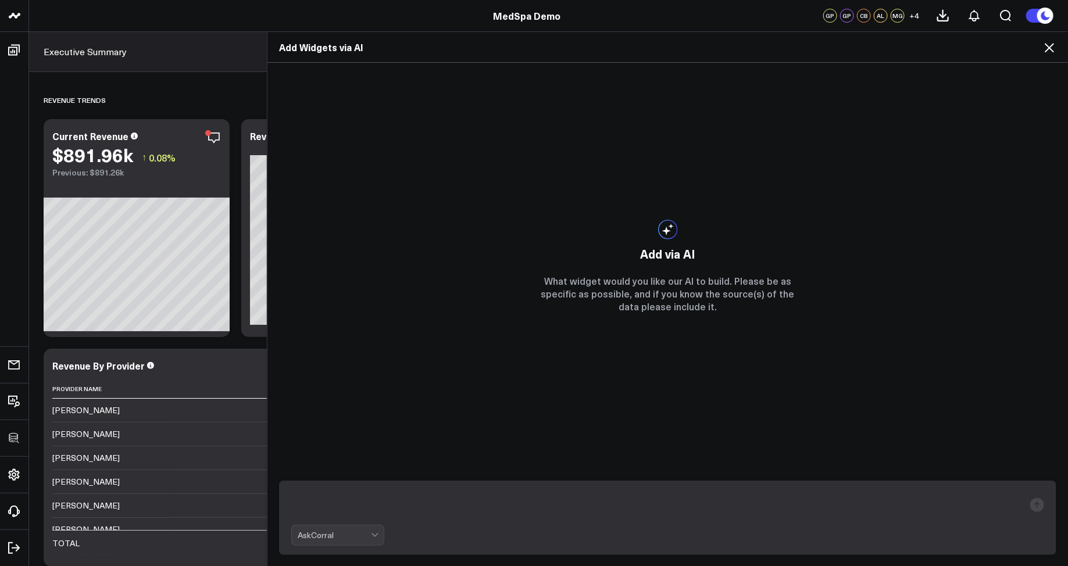
click at [1043, 51] on icon at bounding box center [1050, 48] width 14 height 14
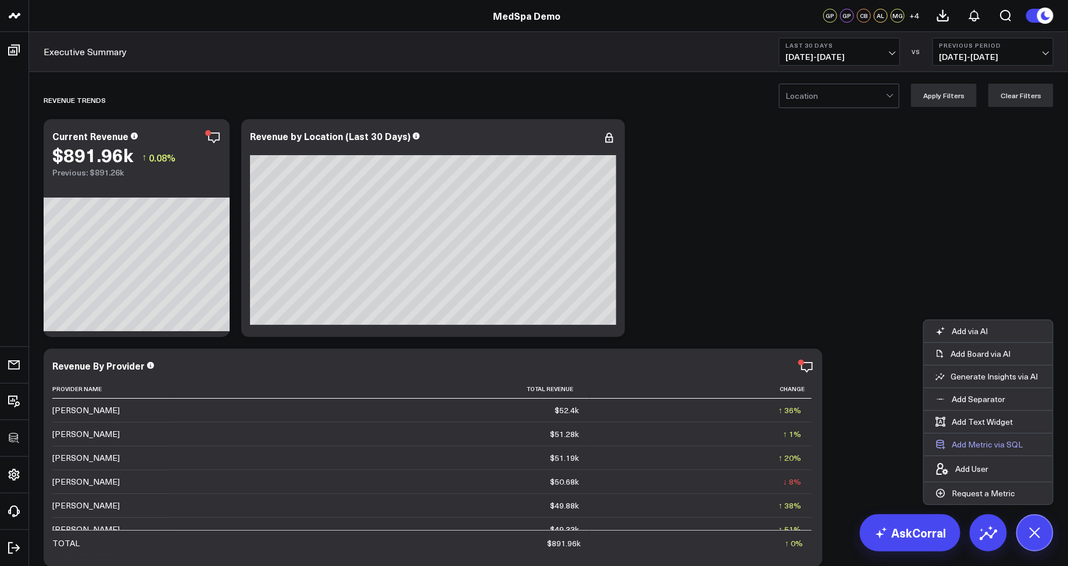
scroll to position [652, 0]
click at [988, 346] on button "Add Board via AI" at bounding box center [988, 354] width 129 height 22
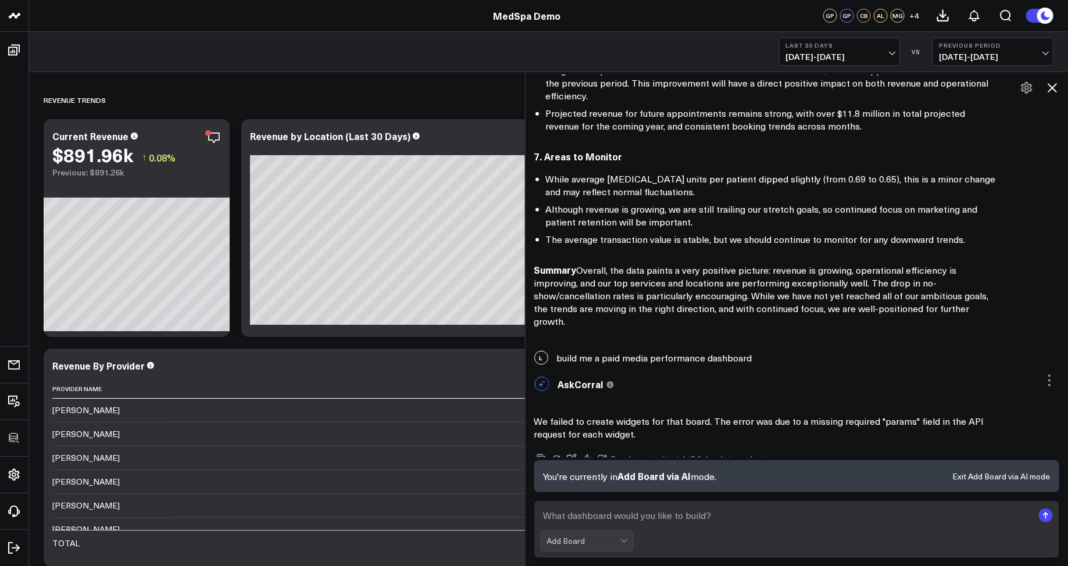
scroll to position [684, 0]
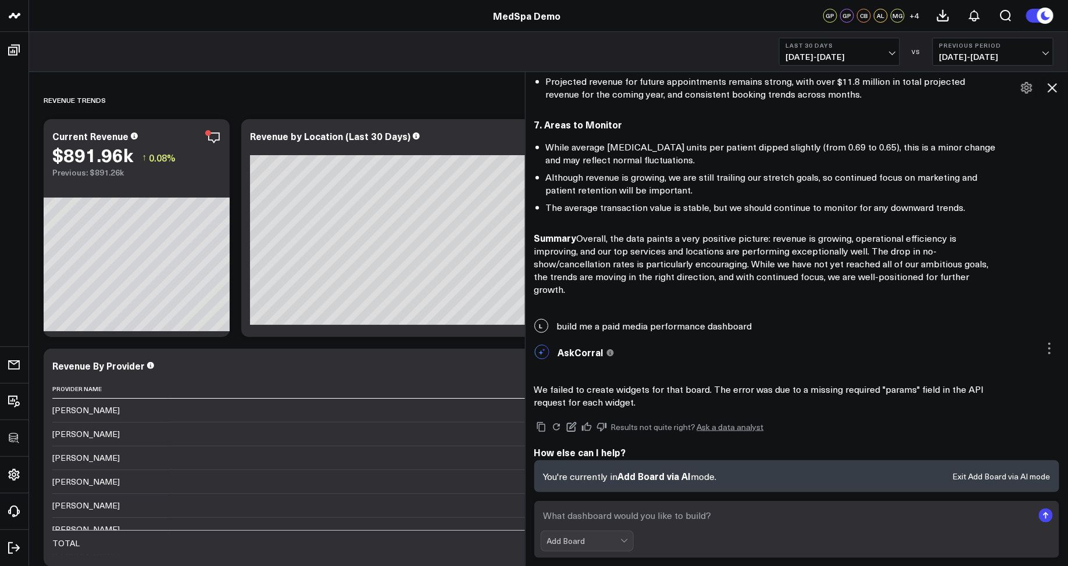
click at [647, 519] on textarea at bounding box center [787, 515] width 493 height 21
type textarea "b"
type textarea "build me a dashboard that shows site performance over the last month"
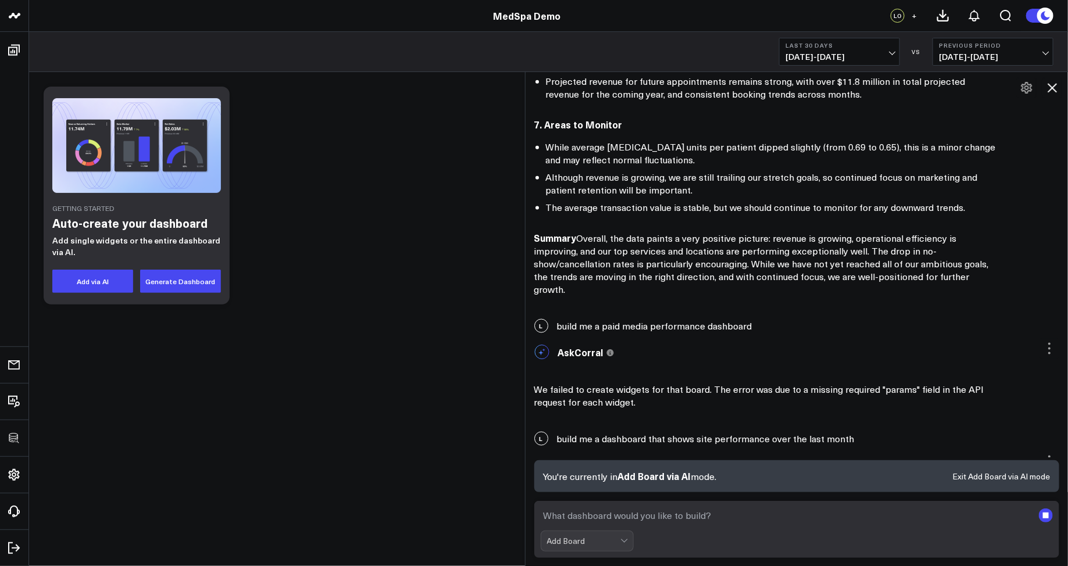
scroll to position [700, 0]
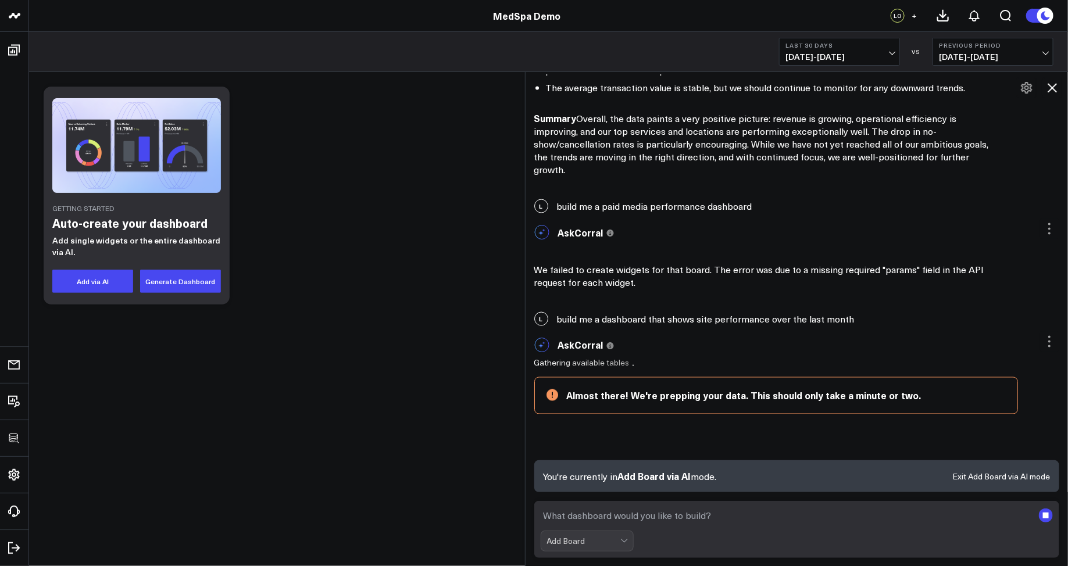
scroll to position [804, 0]
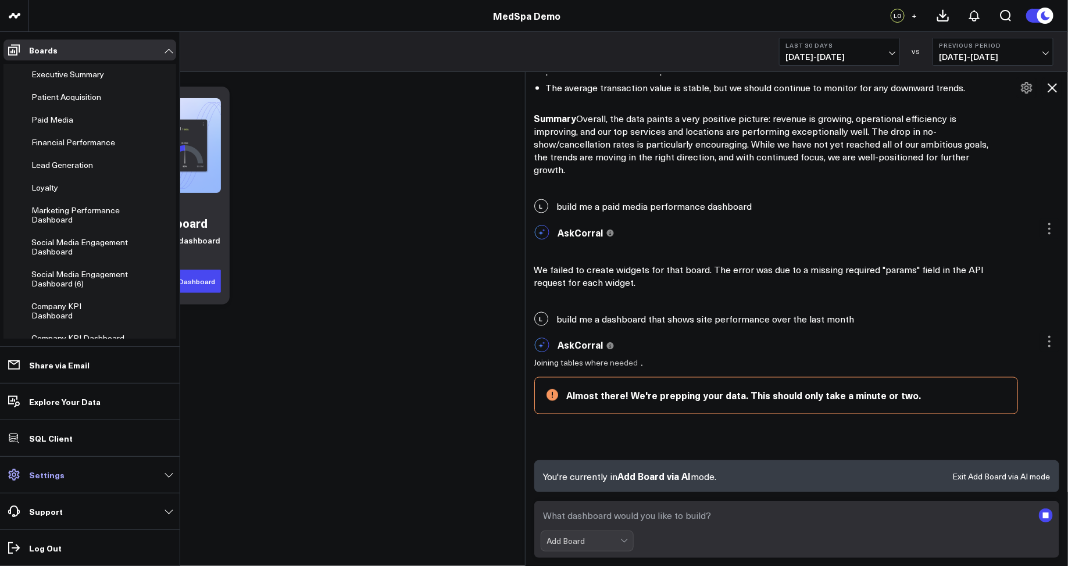
click at [66, 479] on link "Settings" at bounding box center [89, 475] width 173 height 21
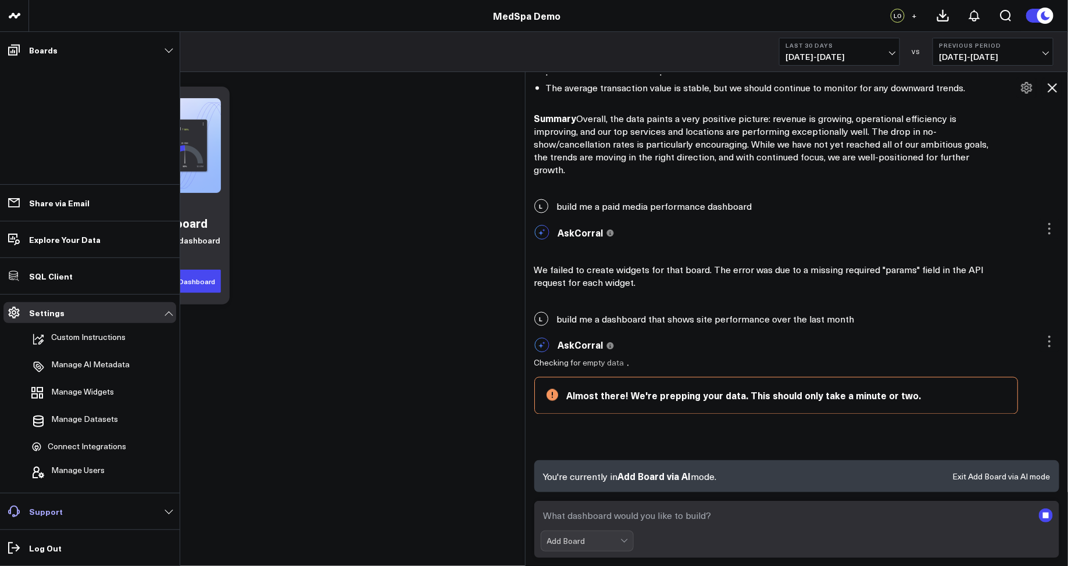
click at [168, 513] on link "Support" at bounding box center [89, 511] width 173 height 21
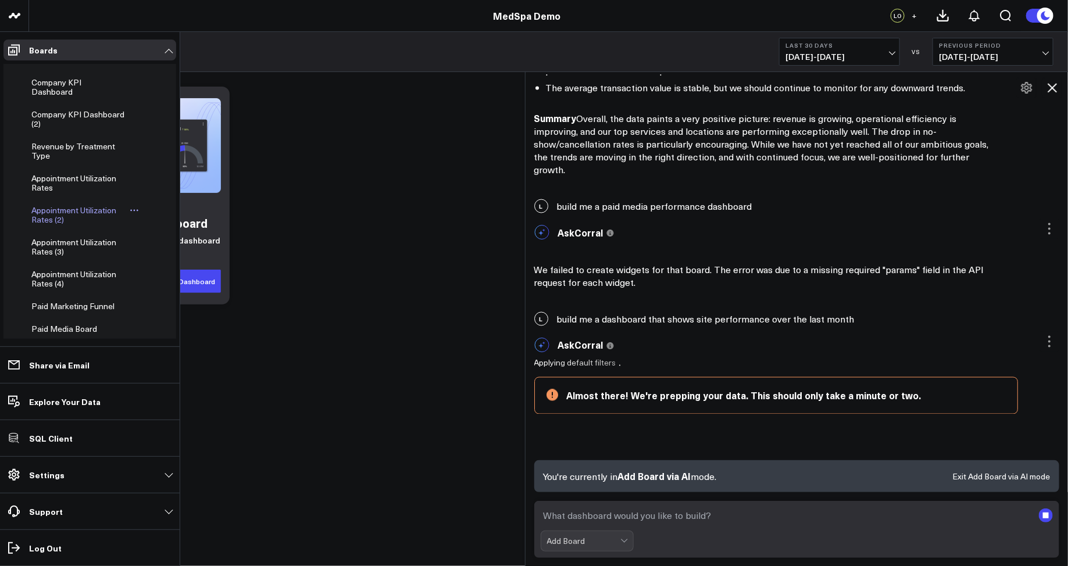
scroll to position [295, 0]
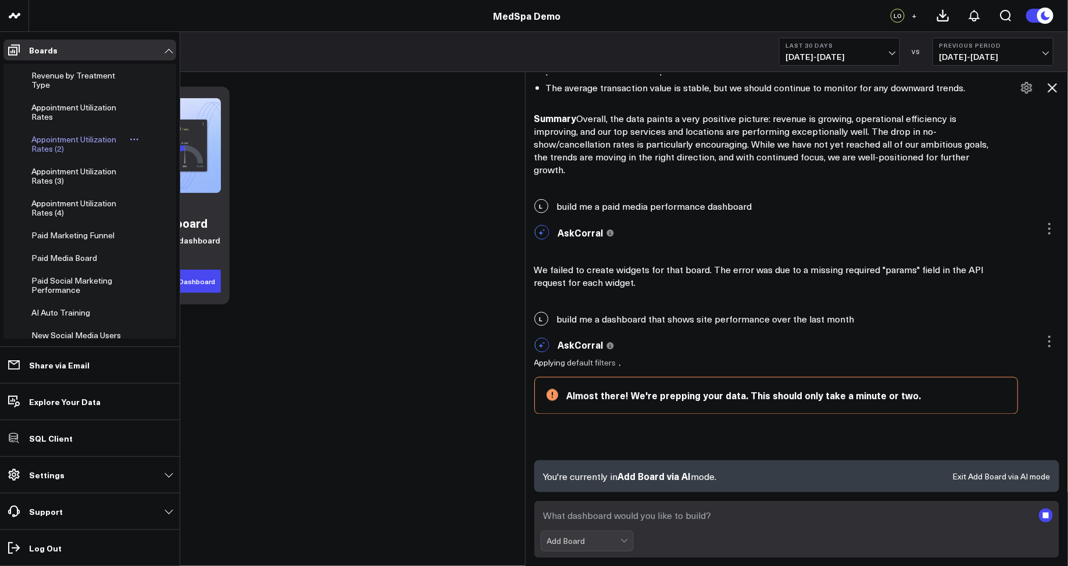
click at [41, 154] on span "Appointment Utilization Rates (2)" at bounding box center [73, 144] width 85 height 20
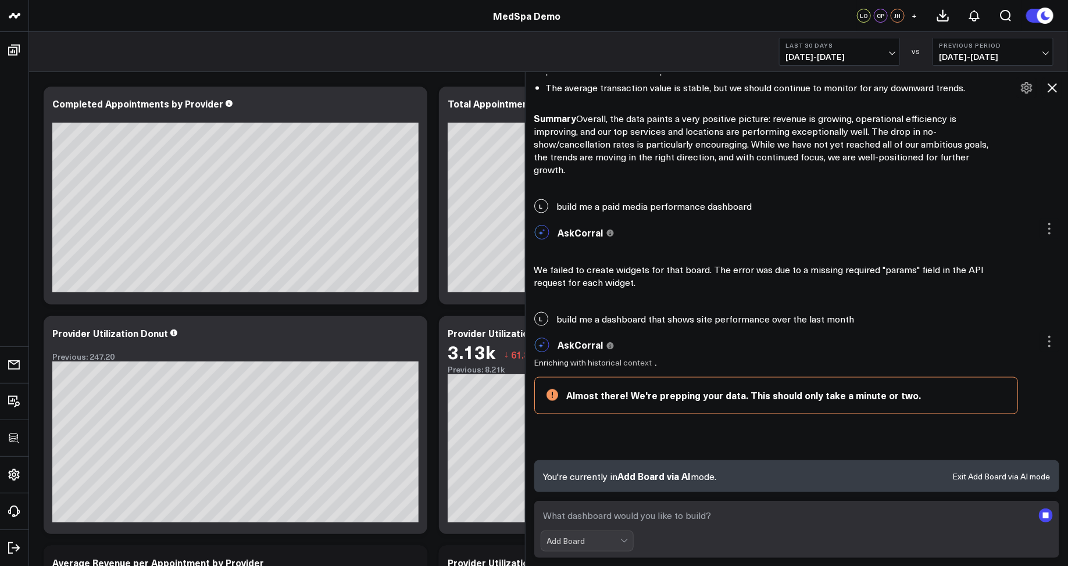
click at [1050, 85] on icon at bounding box center [1052, 87] width 9 height 9
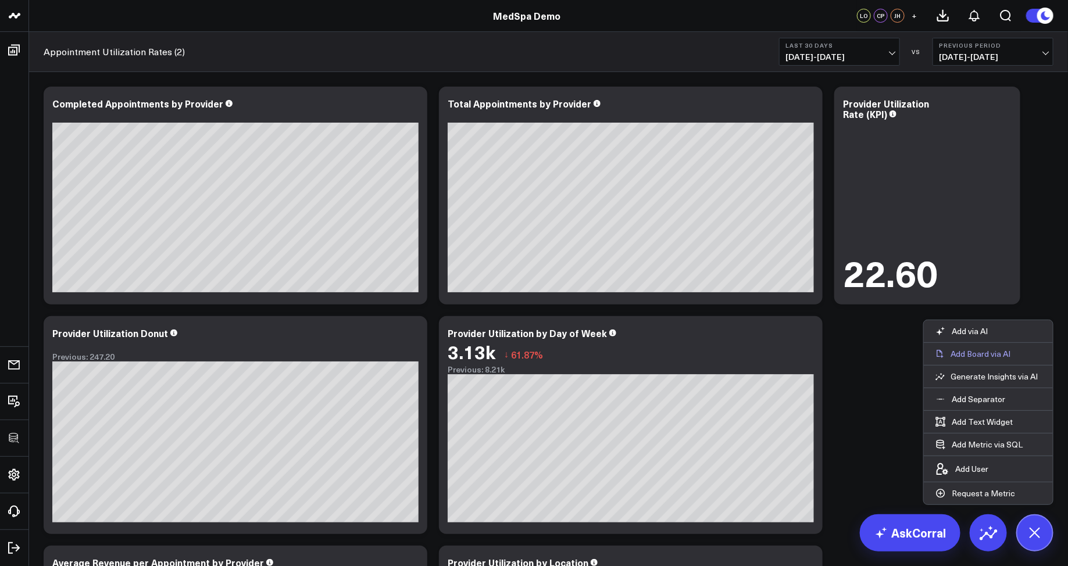
click at [953, 355] on p "Add Board via AI" at bounding box center [981, 354] width 60 height 10
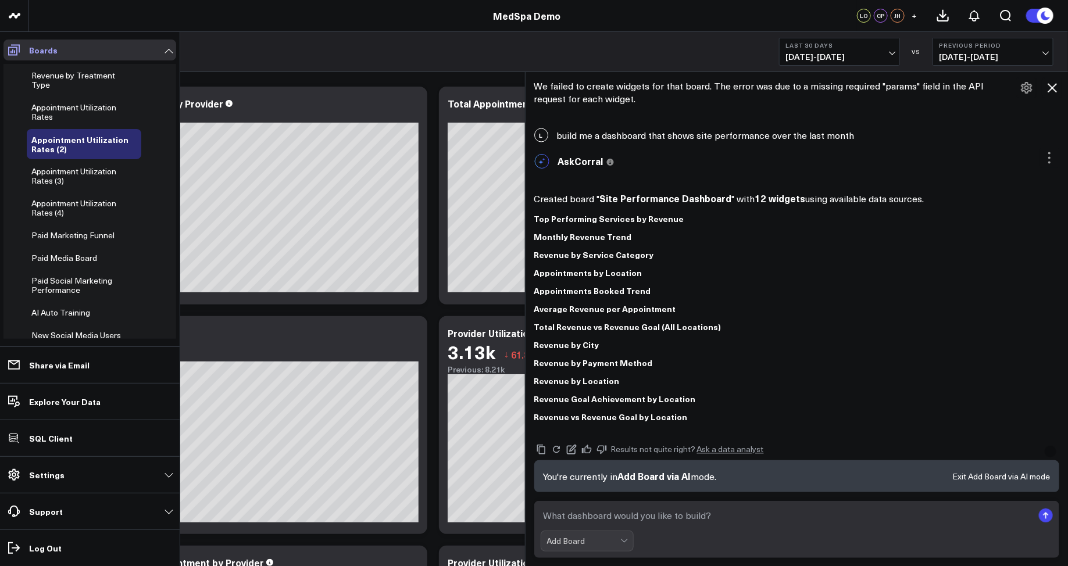
scroll to position [220, 0]
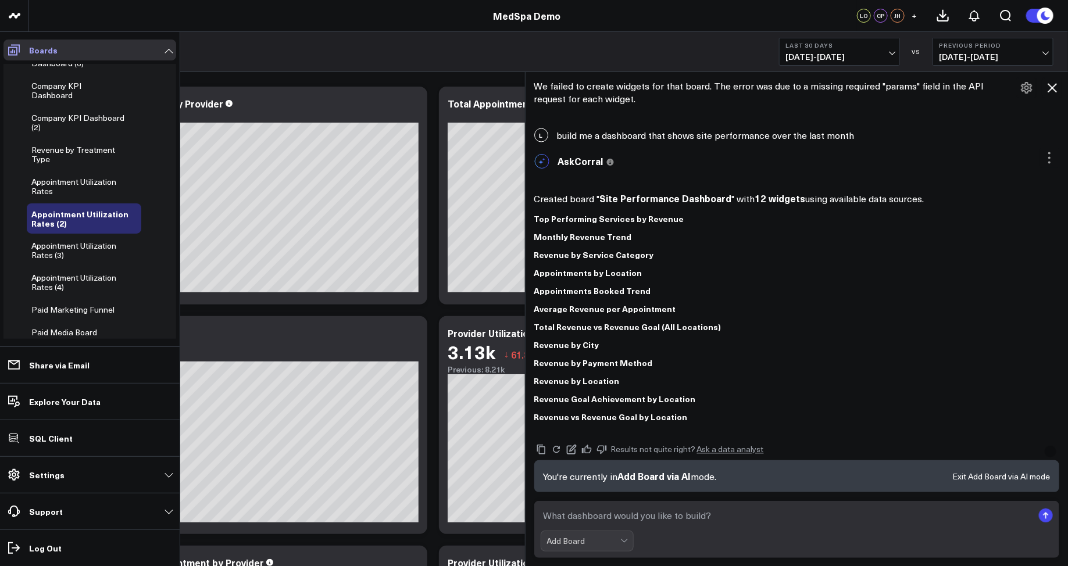
click at [10, 50] on icon at bounding box center [14, 50] width 14 height 14
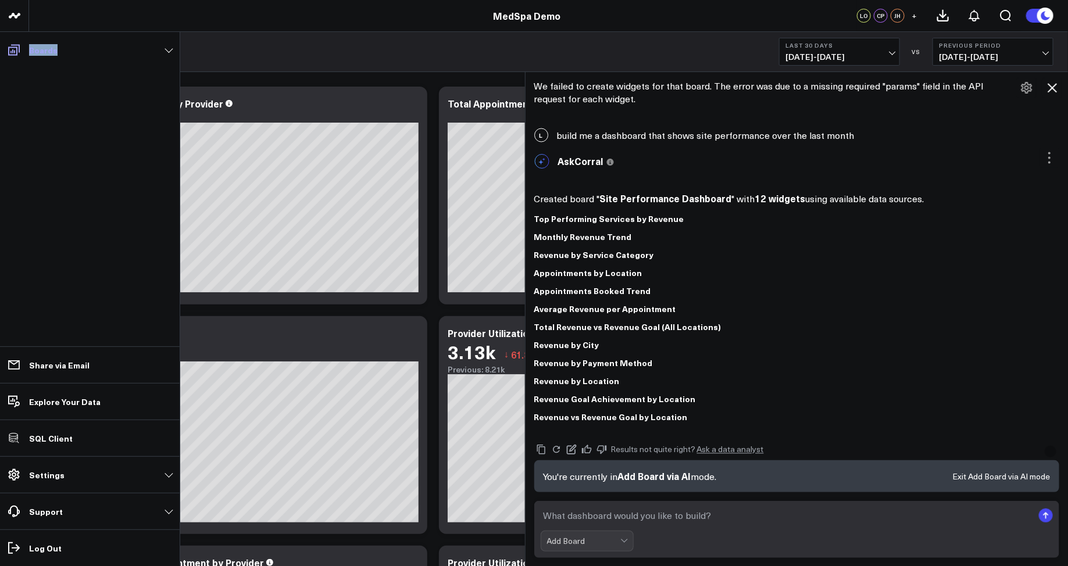
click at [10, 50] on icon at bounding box center [14, 50] width 14 height 14
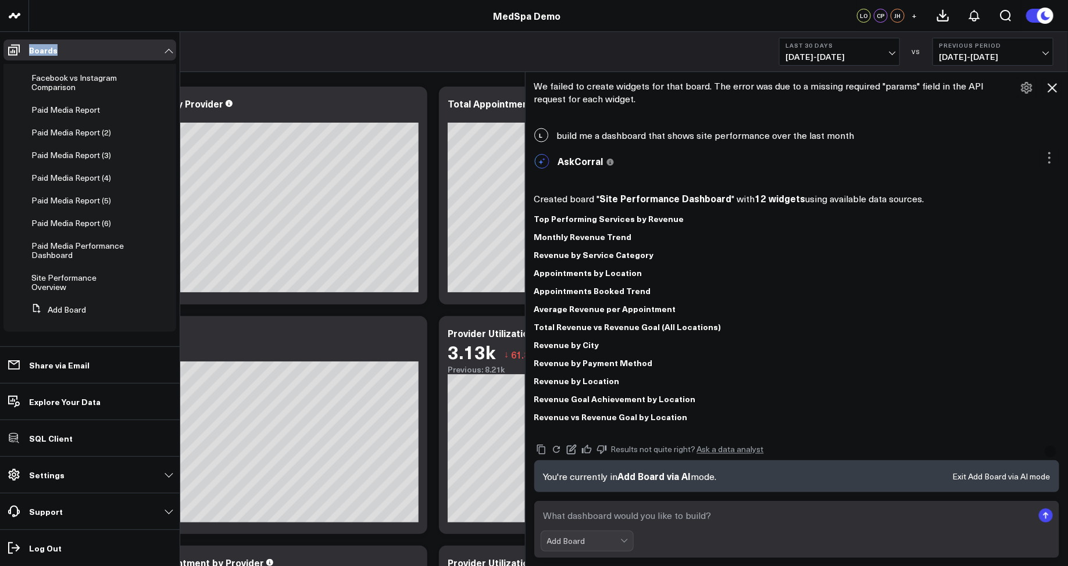
scroll to position [112, 0]
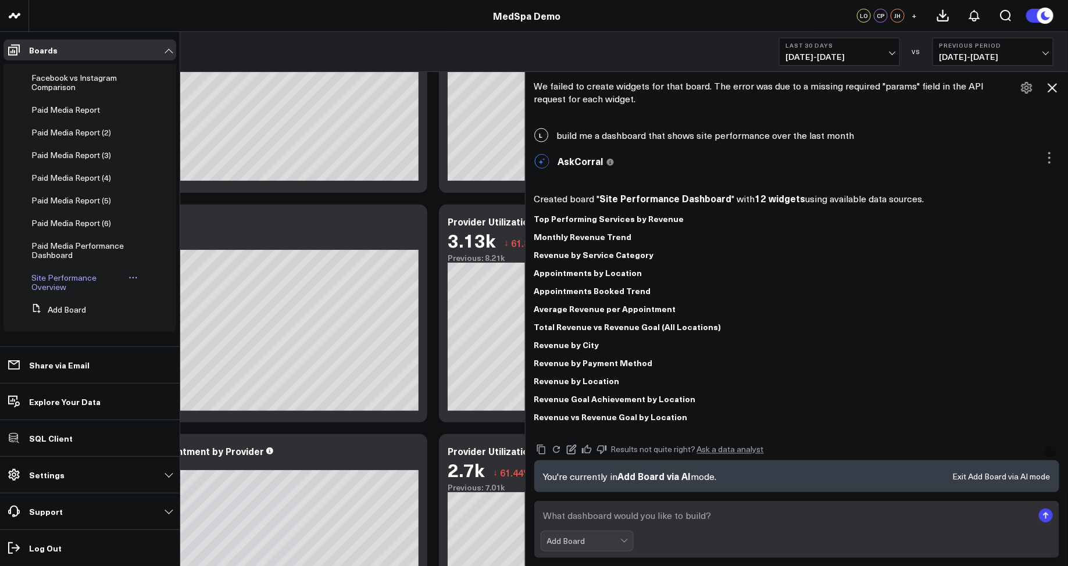
click at [56, 288] on span "Site Performance Overview" at bounding box center [63, 282] width 65 height 20
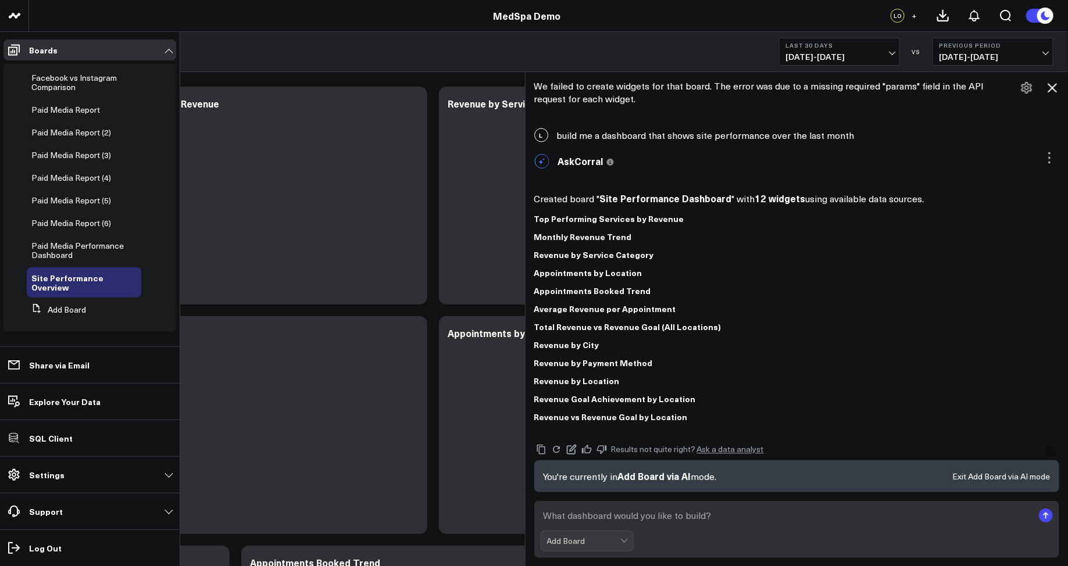
scroll to position [449, 0]
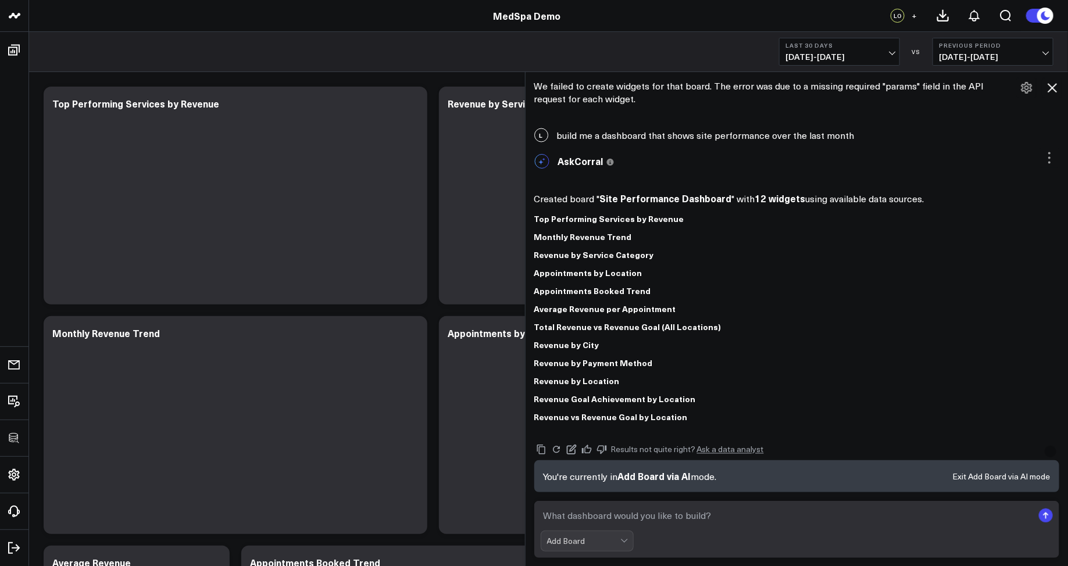
click at [1053, 90] on icon at bounding box center [1053, 88] width 14 height 14
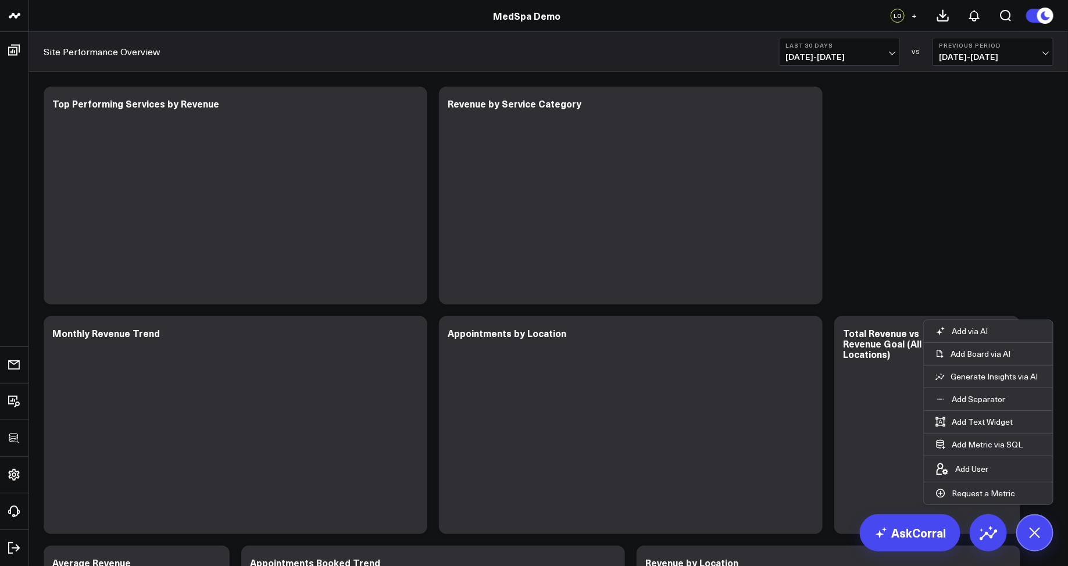
scroll to position [971, 0]
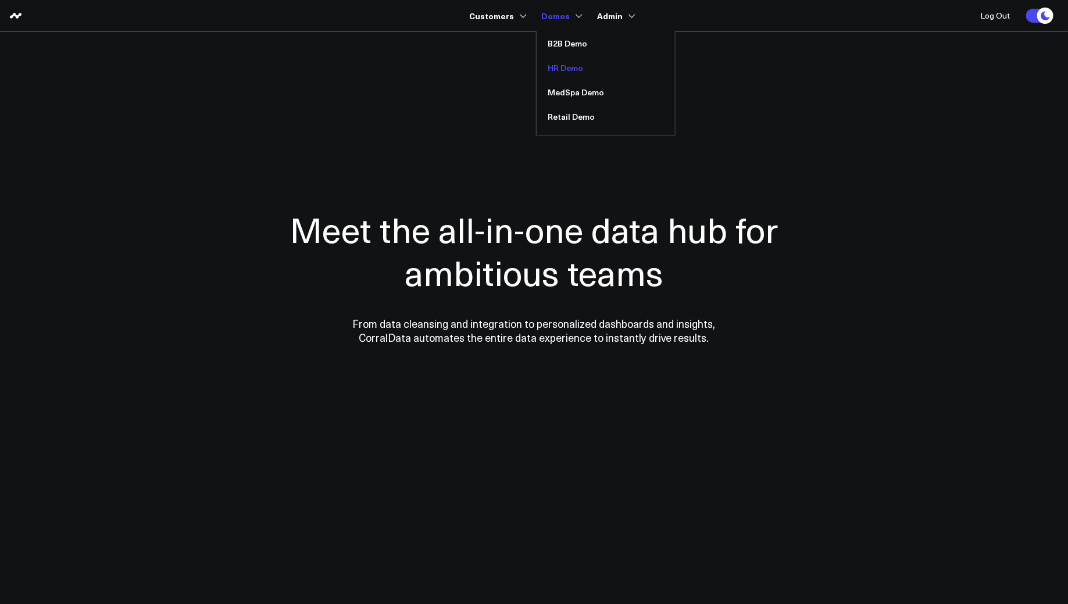
click at [566, 62] on link "HR Demo" at bounding box center [606, 68] width 138 height 24
click at [566, 117] on link "Retail Demo" at bounding box center [606, 117] width 138 height 24
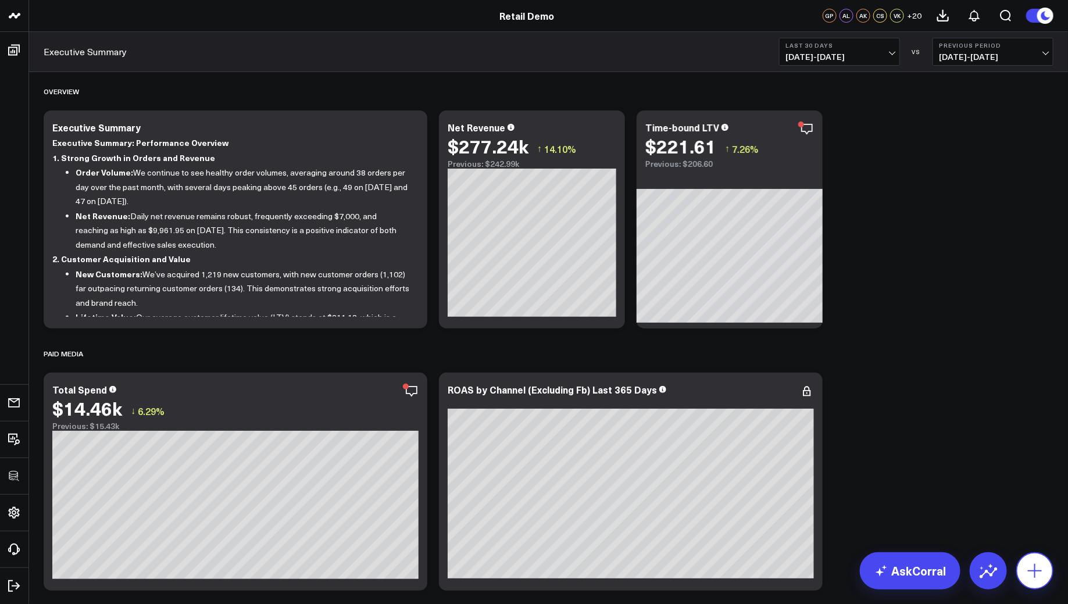
click at [1036, 576] on icon at bounding box center [1035, 571] width 19 height 19
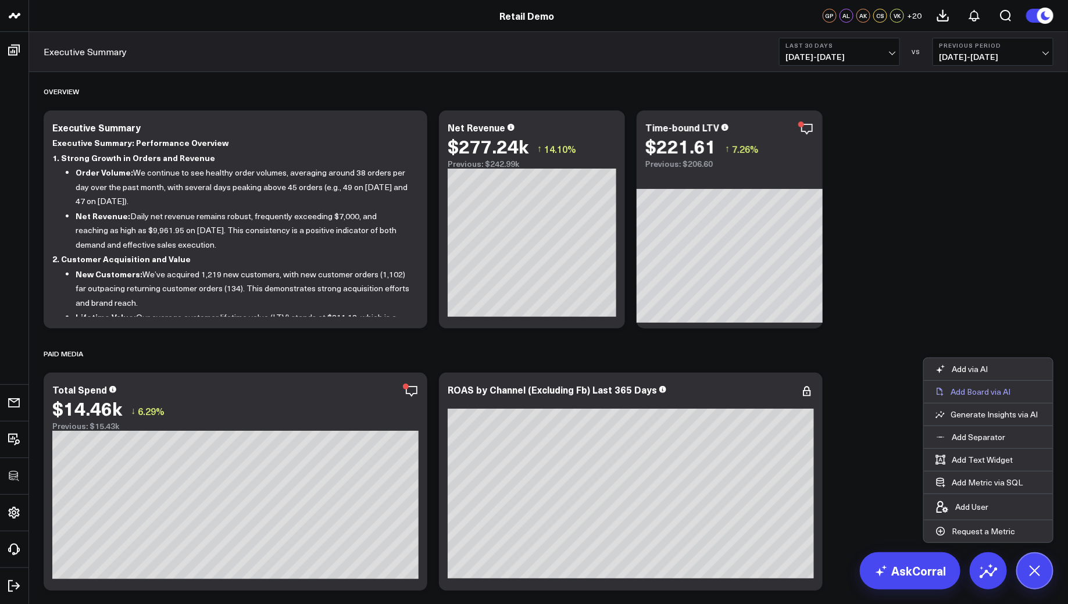
click at [963, 395] on p "Add Board via AI" at bounding box center [981, 392] width 60 height 10
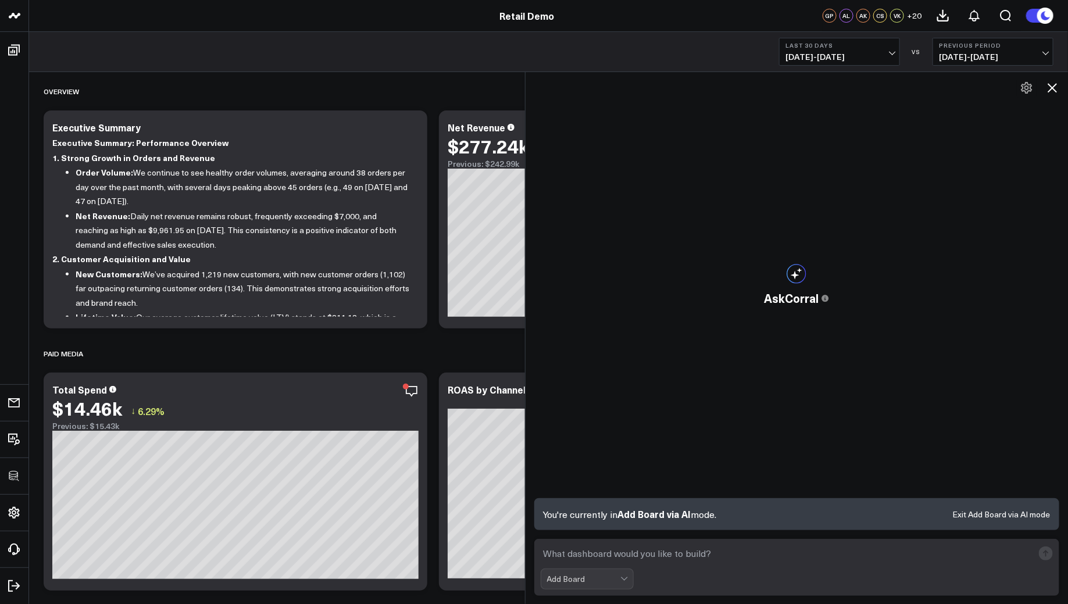
click at [630, 553] on textarea at bounding box center [787, 553] width 493 height 21
type textarea "build me a website performance dashboard for the past month"
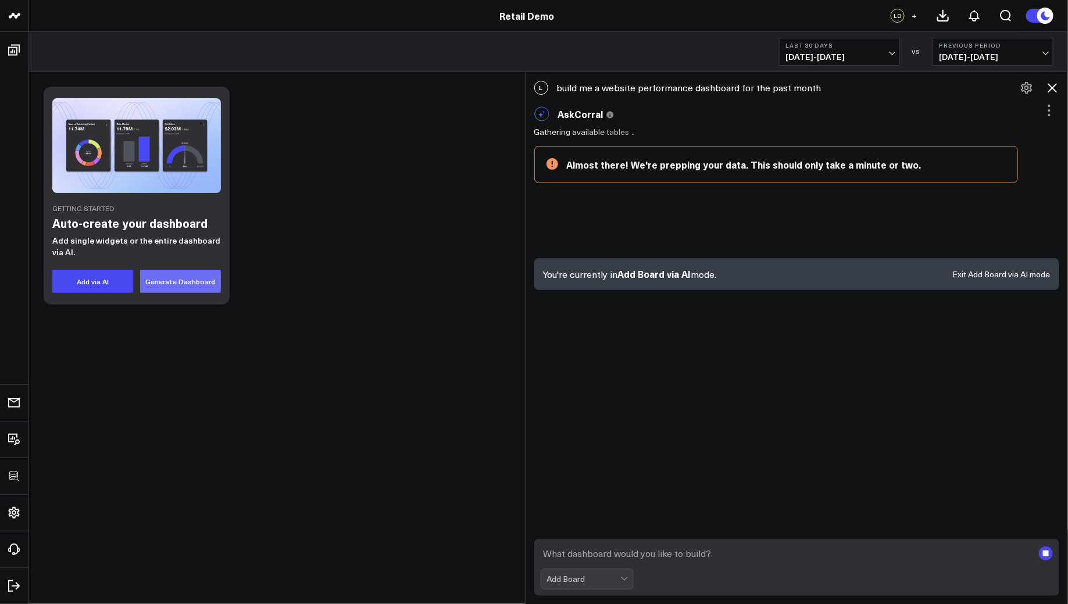
click at [190, 289] on button "Generate Dashboard" at bounding box center [180, 281] width 81 height 23
click at [85, 283] on button "Add via AI" at bounding box center [92, 281] width 81 height 23
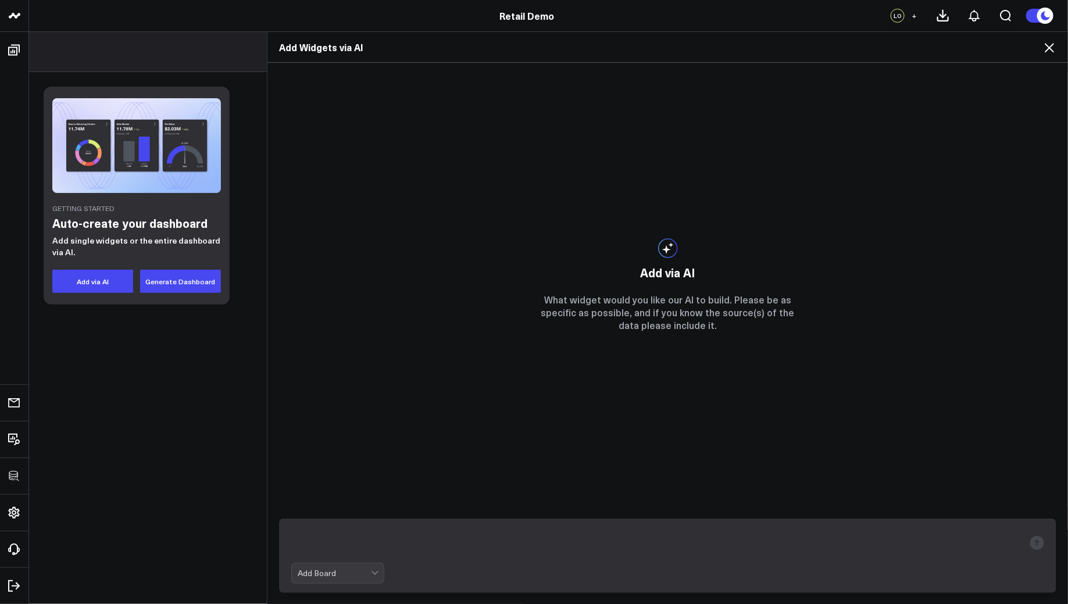
click at [1046, 44] on icon at bounding box center [1050, 48] width 14 height 14
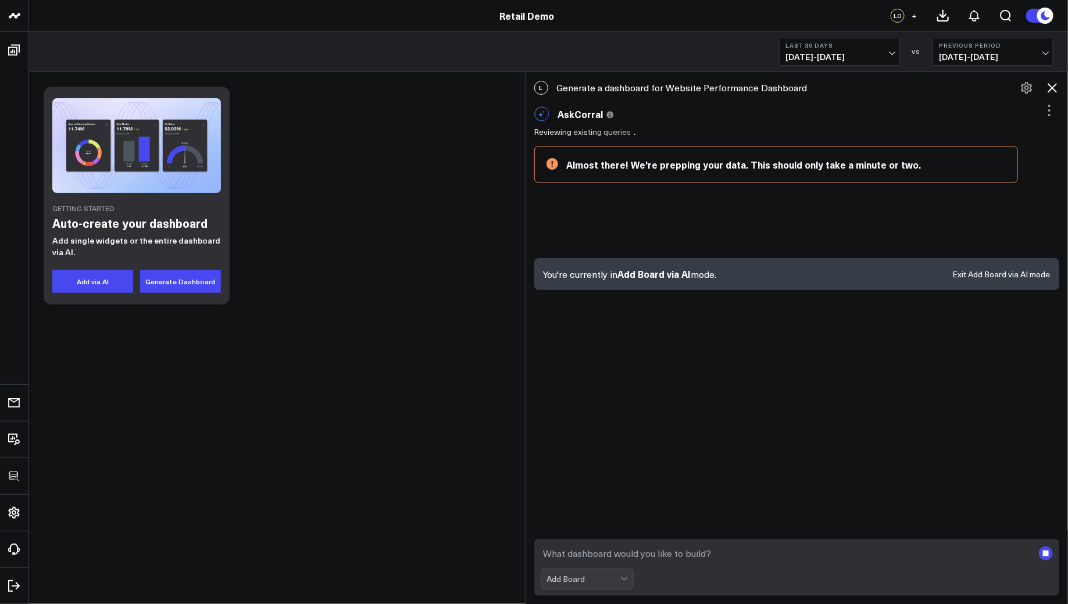
drag, startPoint x: 55, startPoint y: 224, endPoint x: 222, endPoint y: 224, distance: 166.9
click at [222, 224] on div "Getting Started Auto-create your dashboard Add single widgets or the entire das…" at bounding box center [137, 196] width 186 height 218
drag, startPoint x: 222, startPoint y: 224, endPoint x: 34, endPoint y: 224, distance: 188.4
click at [34, 224] on div "Getting Started Auto-create your dashboard Add single widgets or the entire das…" at bounding box center [548, 226] width 1039 height 308
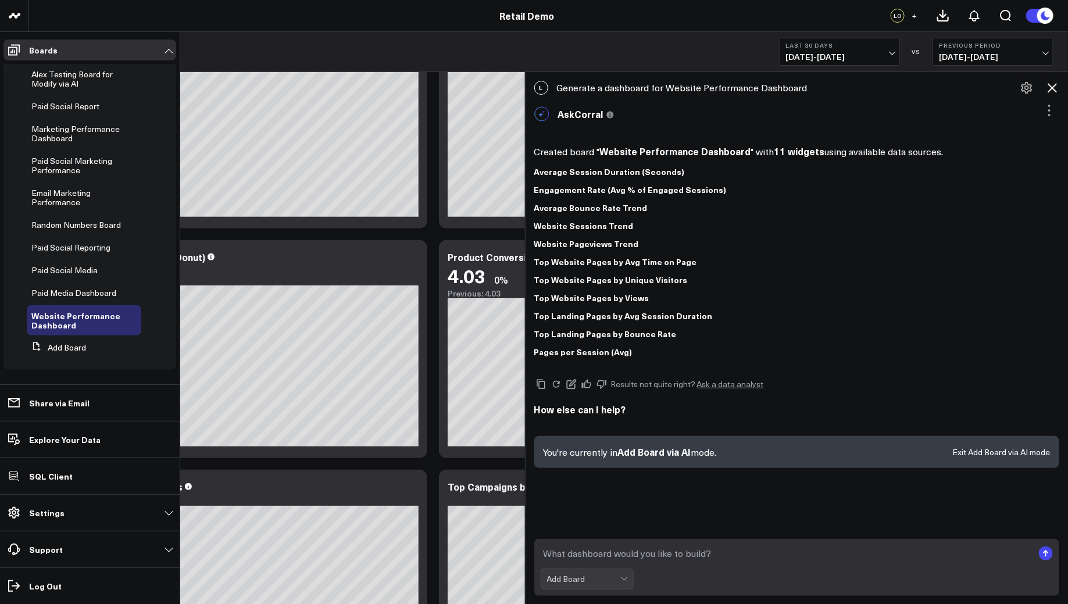
scroll to position [79, 0]
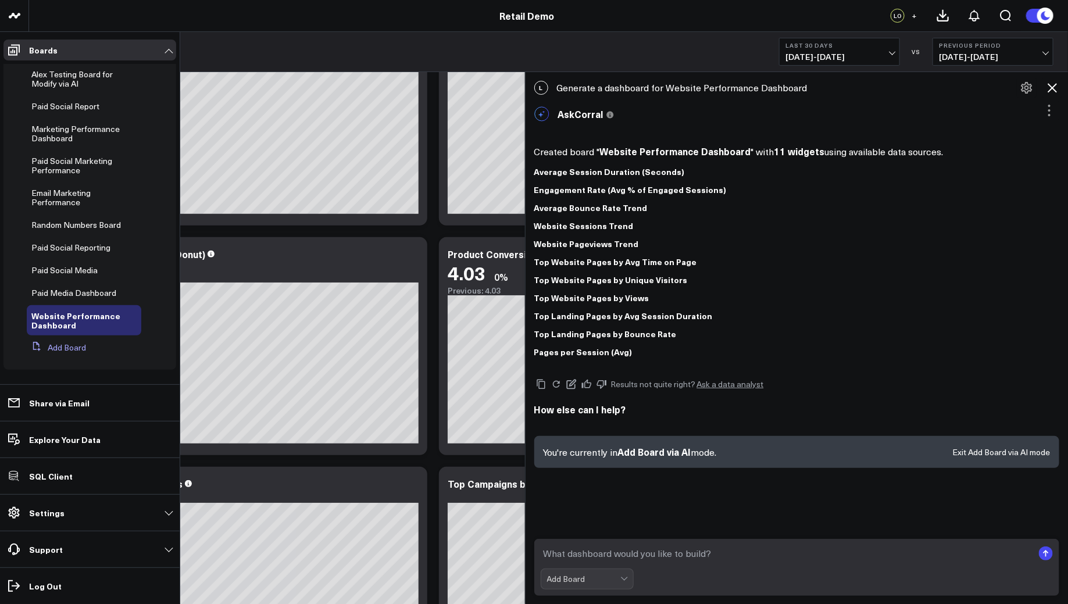
click at [52, 348] on button "Add Board" at bounding box center [56, 347] width 59 height 21
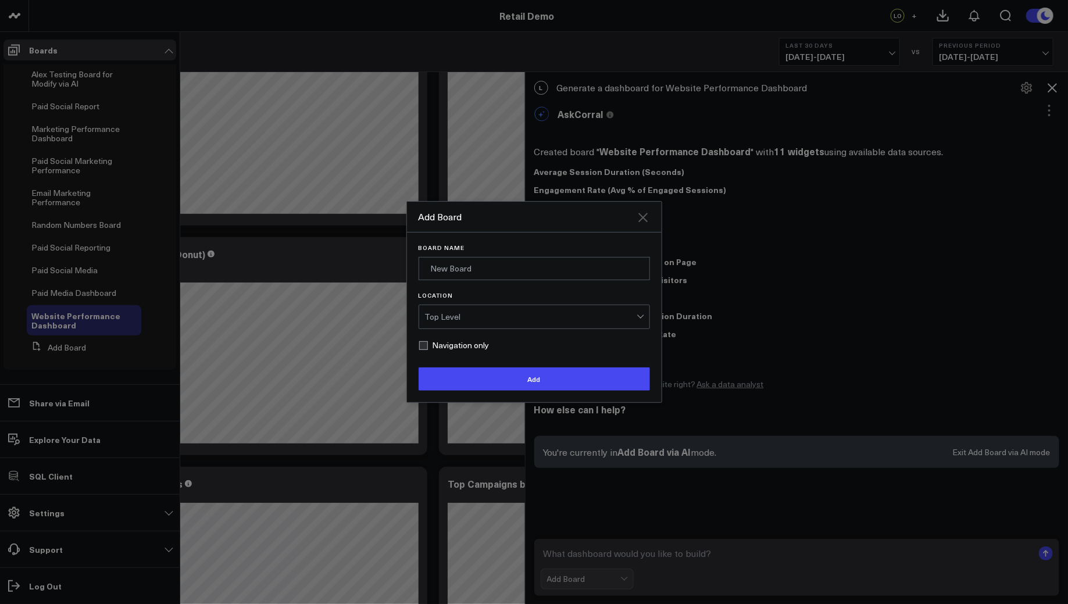
click at [643, 223] on icon "Close" at bounding box center [643, 218] width 14 height 14
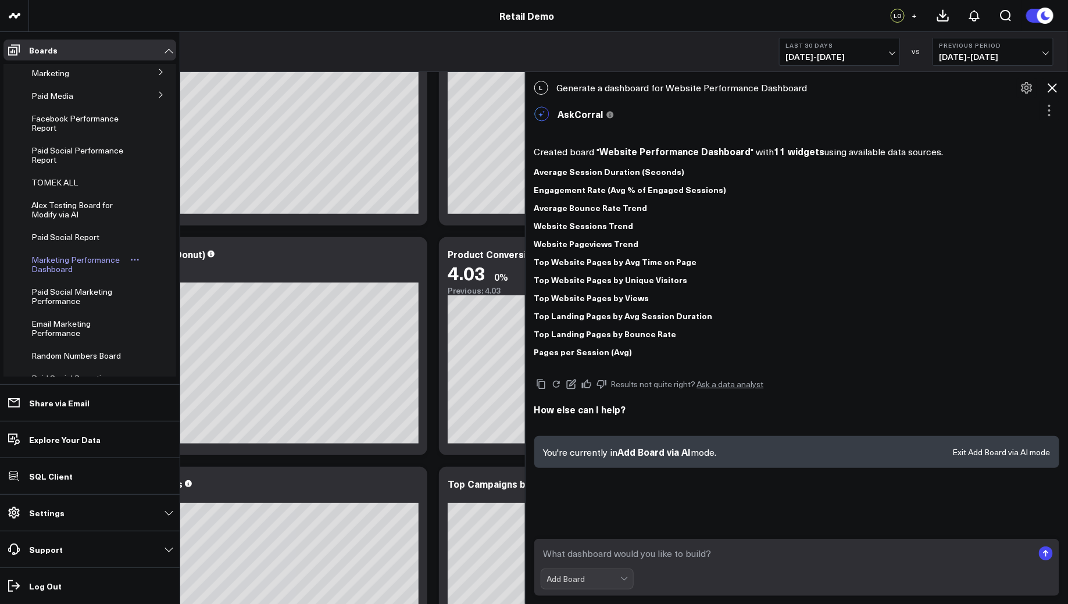
scroll to position [0, 0]
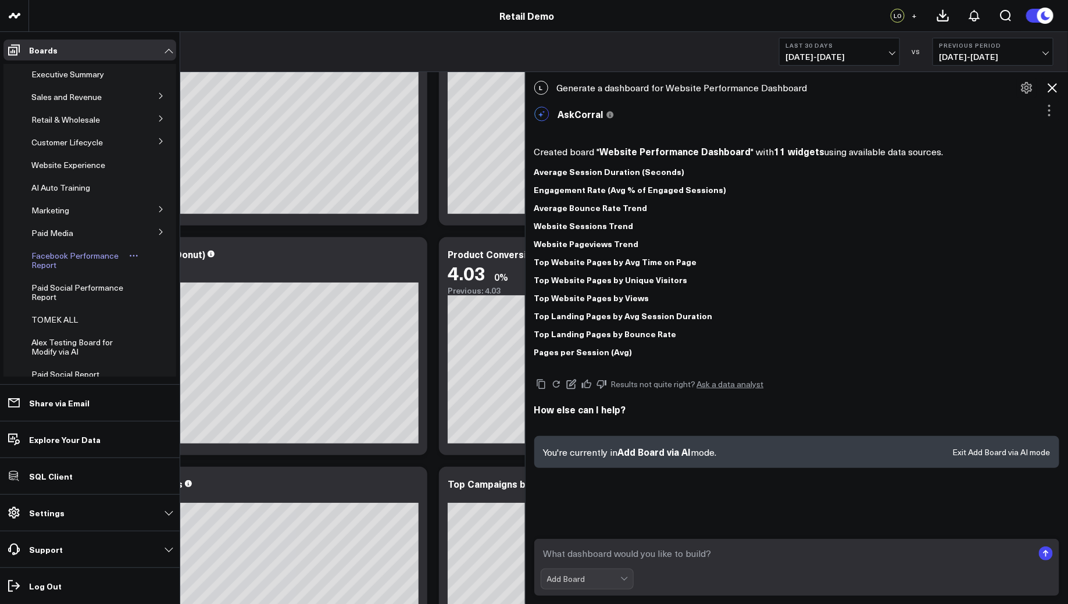
click at [130, 256] on icon at bounding box center [133, 255] width 9 height 9
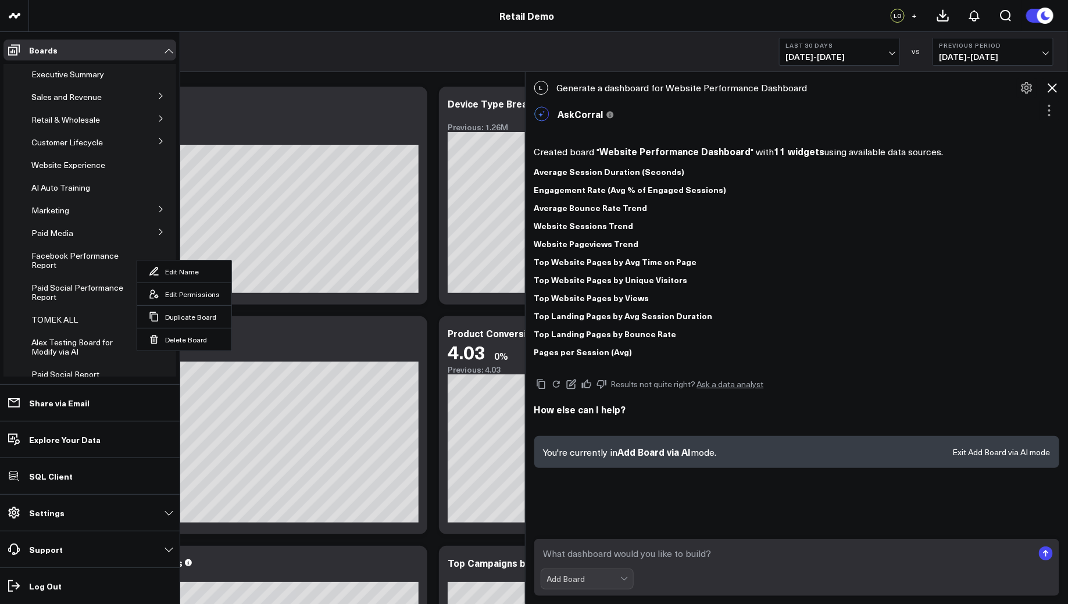
click at [0, 247] on li "Boards Executive Summary Sales and Revenue Overview Product Performance Product…" at bounding box center [90, 208] width 180 height 352
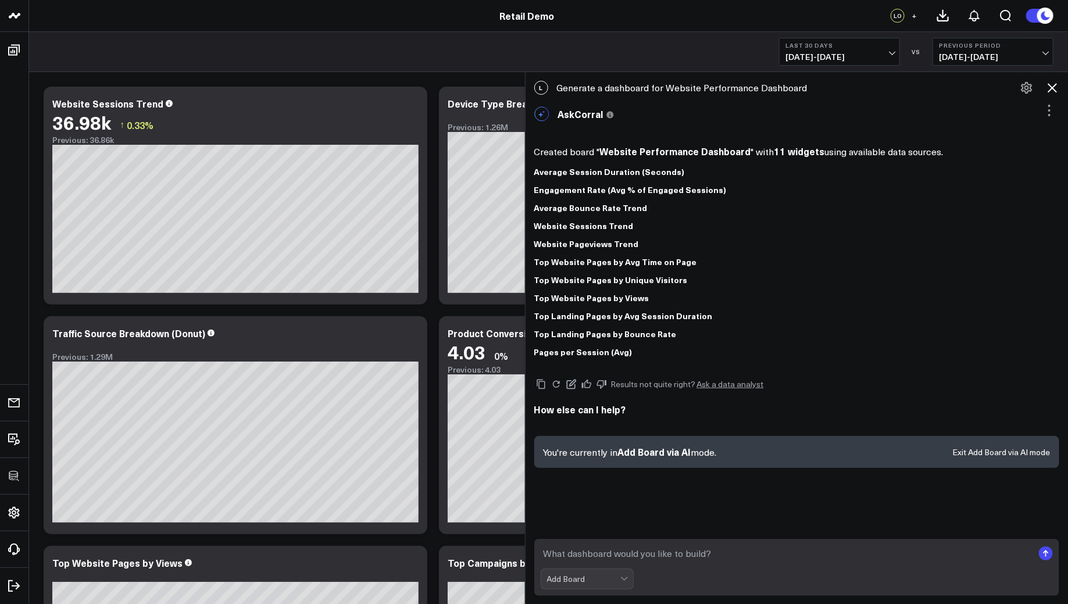
click at [1052, 89] on icon at bounding box center [1053, 88] width 14 height 14
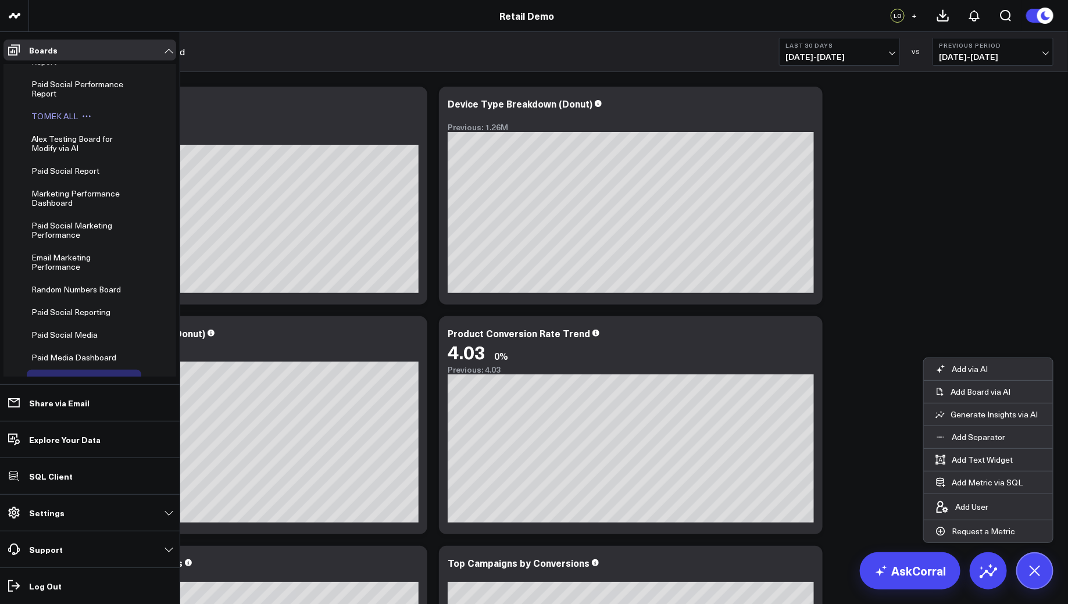
scroll to position [277, 0]
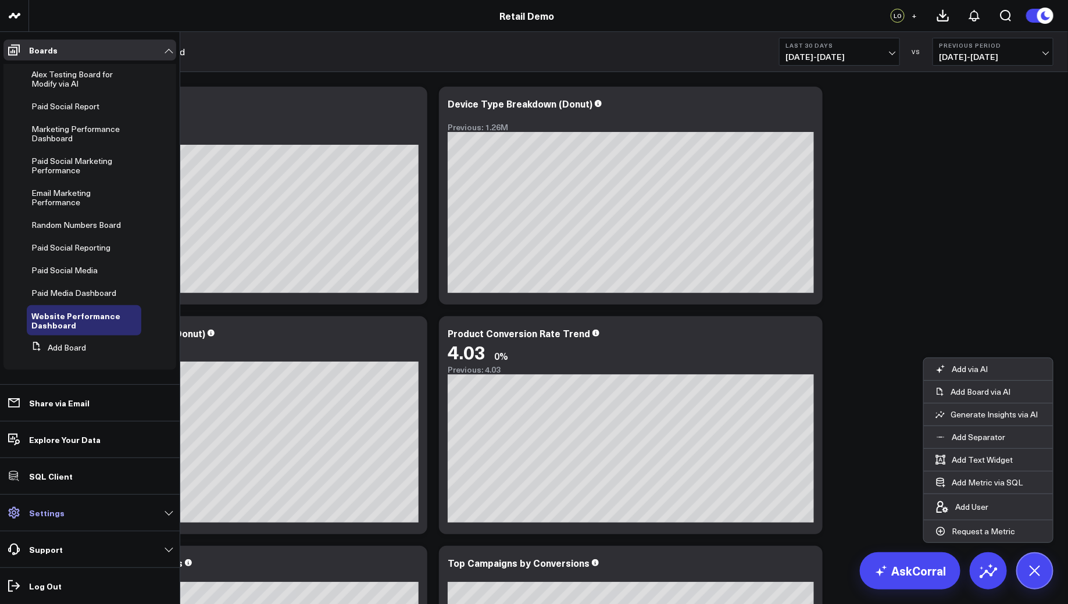
click at [28, 505] on link "Settings" at bounding box center [89, 512] width 173 height 21
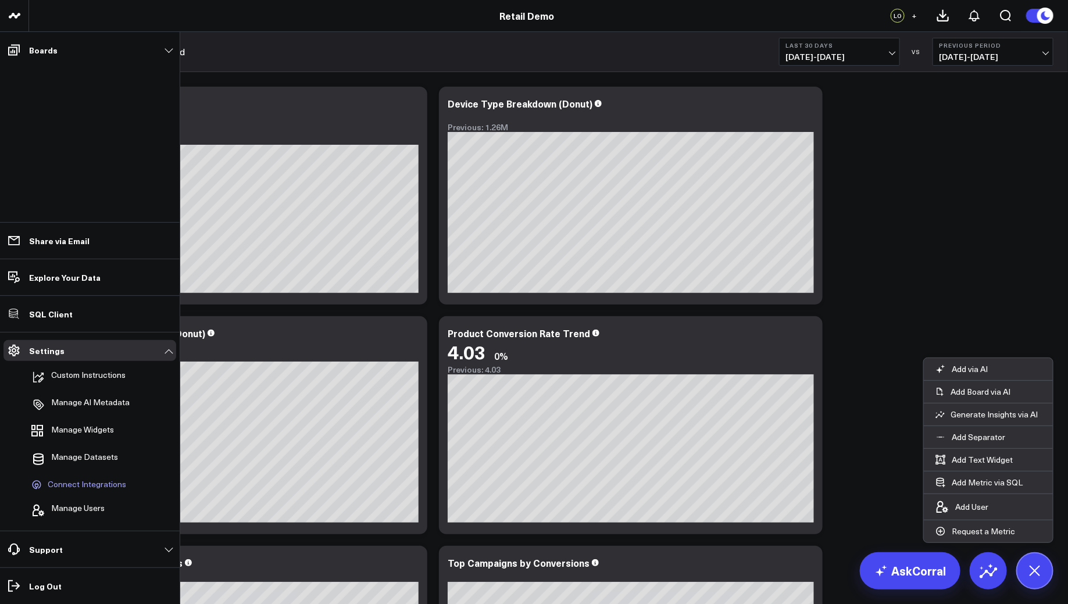
click at [38, 487] on icon at bounding box center [36, 485] width 10 height 10
